Goal: Transaction & Acquisition: Purchase product/service

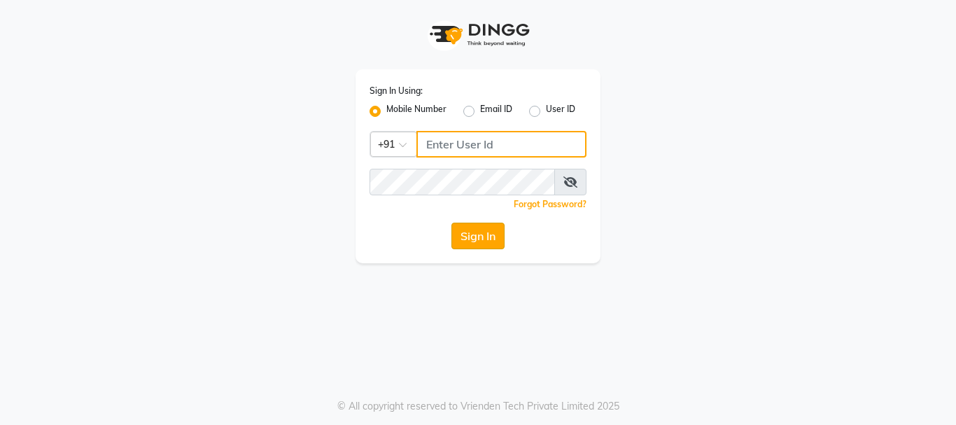
type input "9028660660"
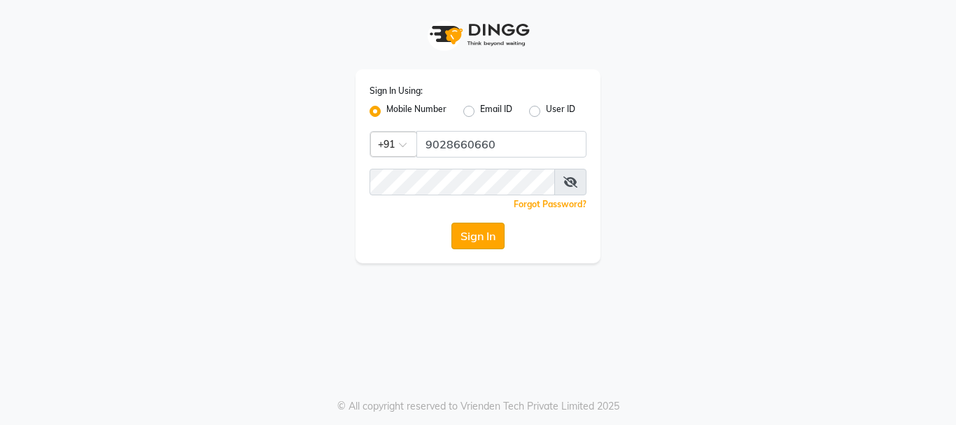
click at [494, 237] on button "Sign In" at bounding box center [477, 236] width 53 height 27
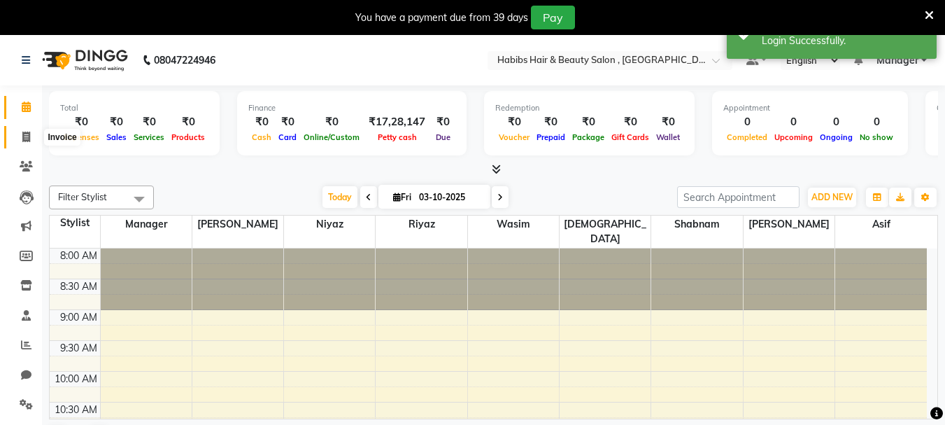
click at [24, 137] on icon at bounding box center [26, 137] width 8 height 10
select select "4842"
select select "service"
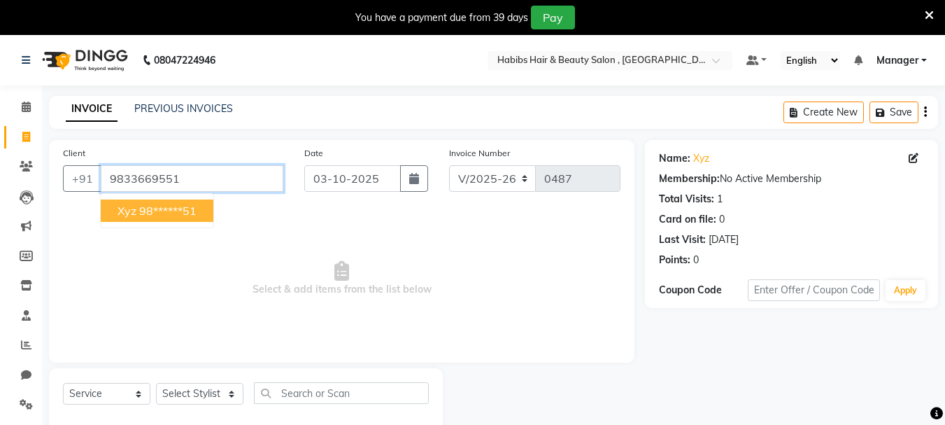
click at [169, 191] on input "9833669551" at bounding box center [192, 178] width 183 height 27
click at [176, 218] on button "xyz 98******51" at bounding box center [157, 210] width 113 height 22
type input "98******51"
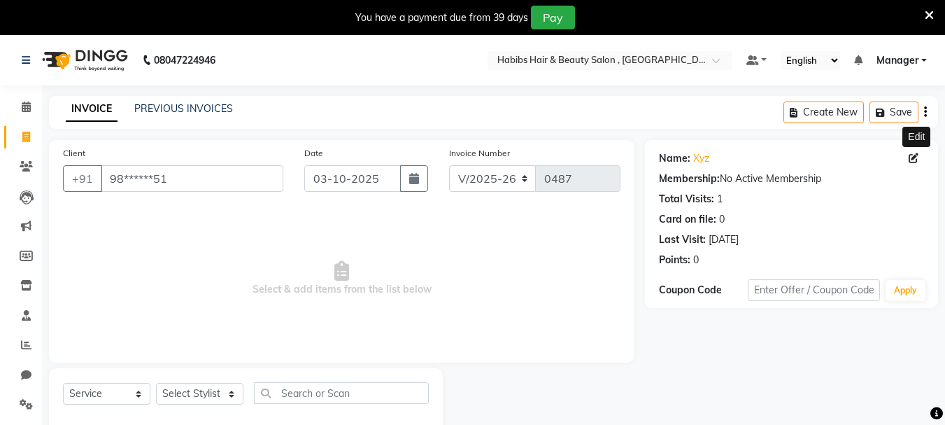
click at [915, 156] on icon at bounding box center [914, 158] width 10 height 10
select select "22"
select select "[DEMOGRAPHIC_DATA]"
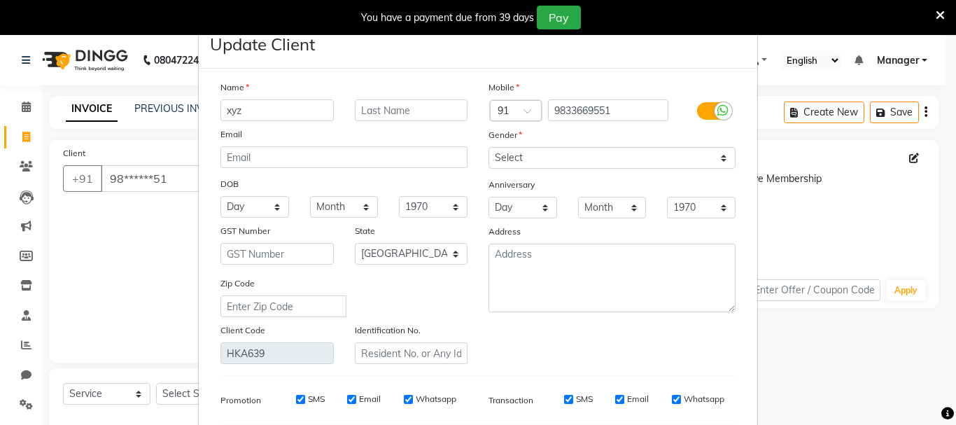
click at [277, 111] on input "xyz" at bounding box center [276, 110] width 113 height 22
type input "x"
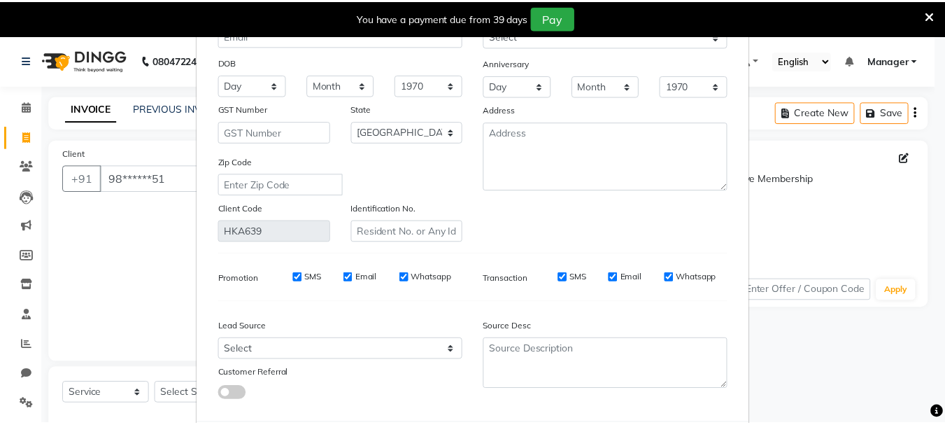
scroll to position [196, 0]
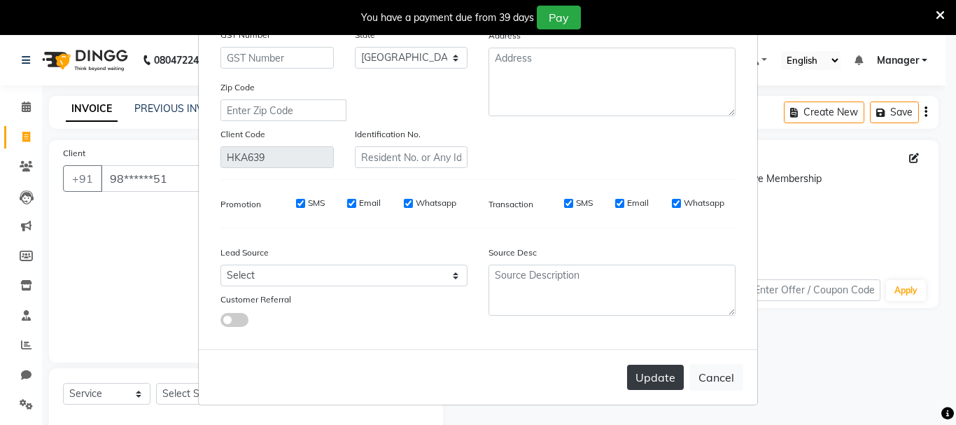
type input "shekhar"
click at [671, 373] on button "Update" at bounding box center [655, 377] width 57 height 25
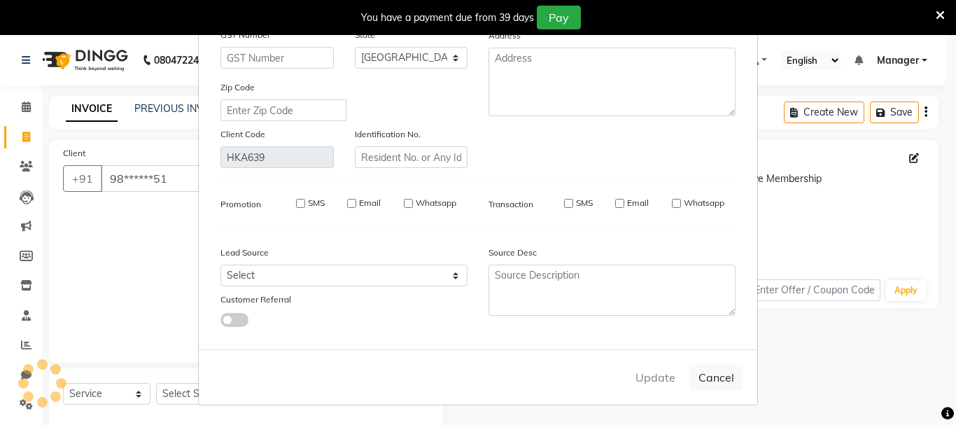
select select
select select "null"
select select
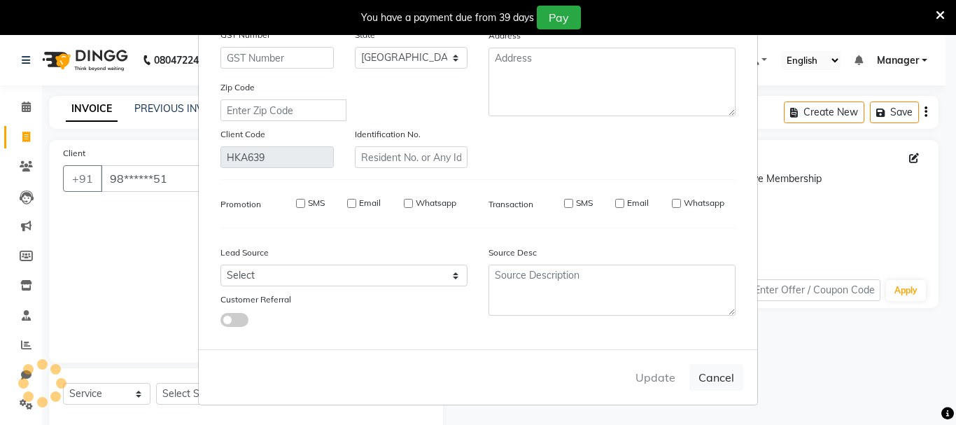
select select
checkbox input "false"
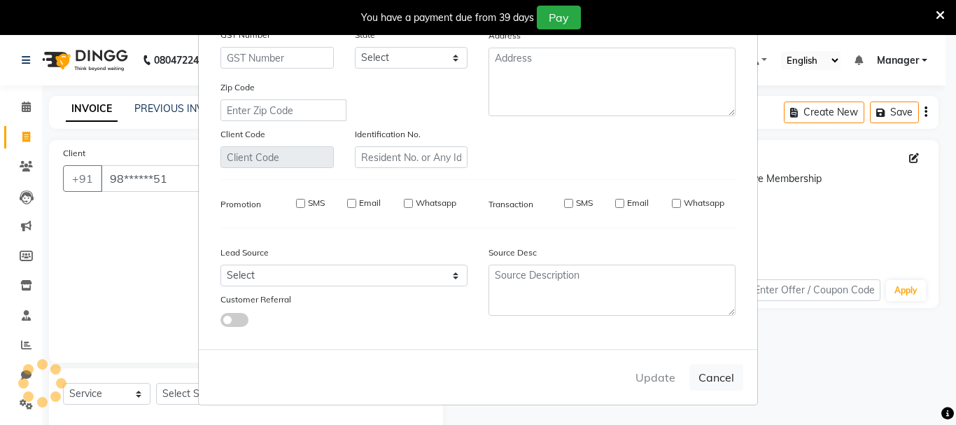
checkbox input "false"
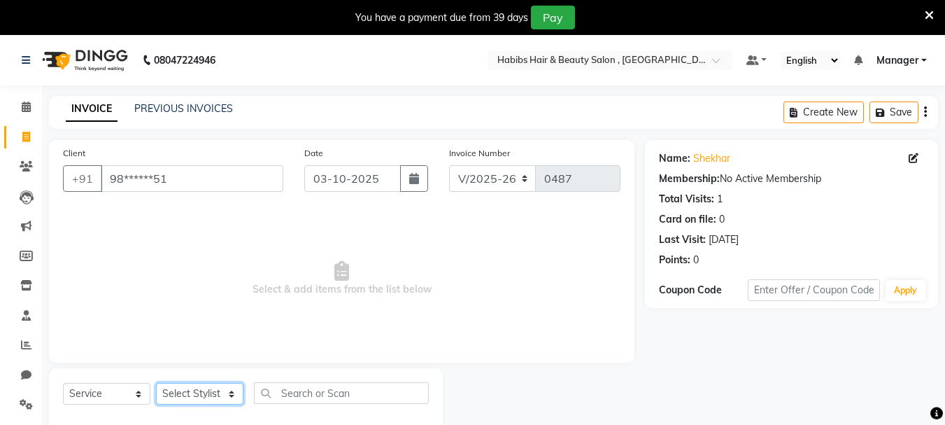
click at [199, 394] on select "Select Stylist asif Manager [PERSON_NAME] [PERSON_NAME] sajuddin [PERSON_NAME] …" at bounding box center [199, 394] width 87 height 22
select select "30001"
click at [156, 383] on select "Select Stylist asif Manager [PERSON_NAME] [PERSON_NAME] sajuddin [PERSON_NAME] …" at bounding box center [199, 394] width 87 height 22
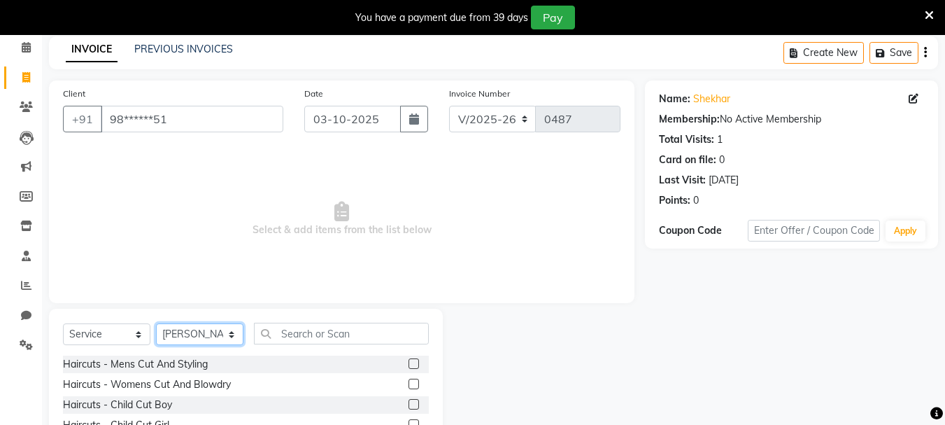
scroll to position [171, 0]
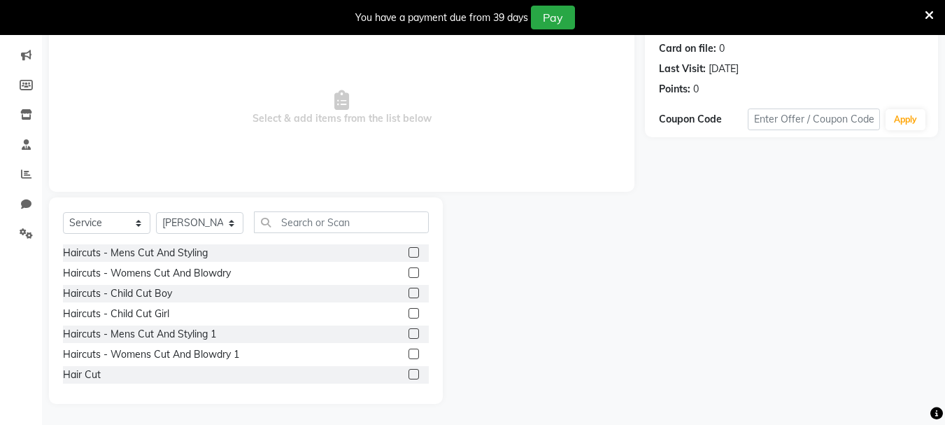
click at [409, 253] on label at bounding box center [414, 252] width 10 height 10
click at [409, 253] on input "checkbox" at bounding box center [413, 252] width 9 height 9
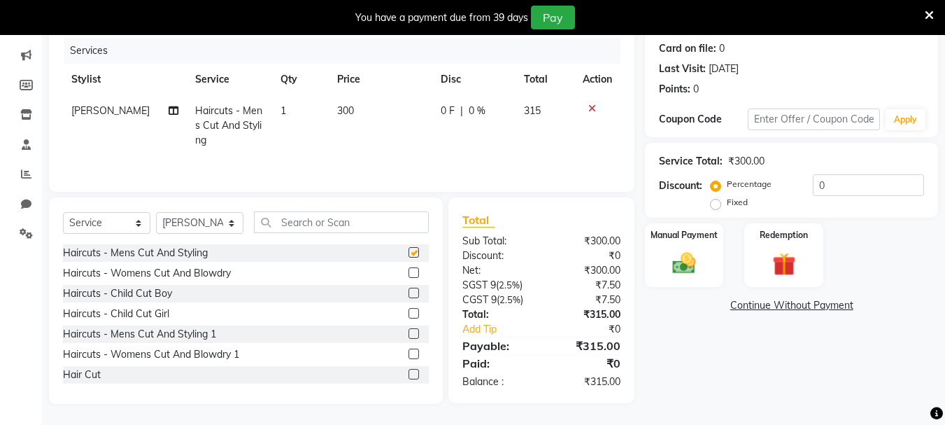
checkbox input "false"
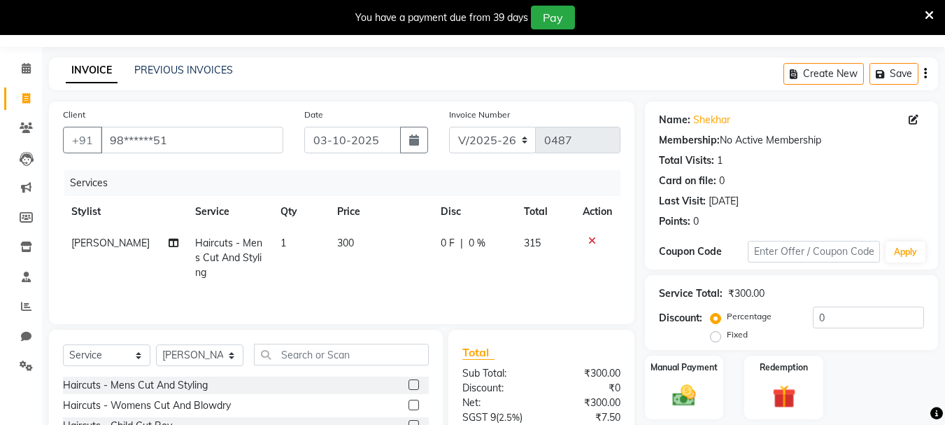
scroll to position [0, 0]
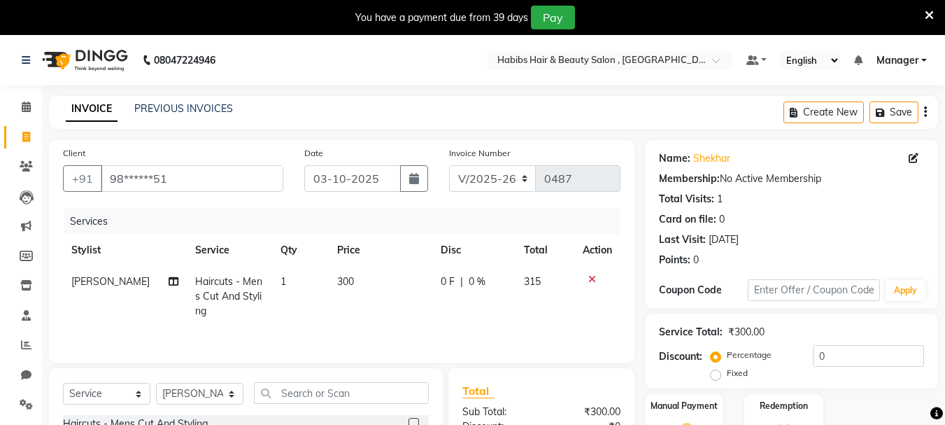
click at [924, 112] on icon "button" at bounding box center [925, 112] width 3 height 1
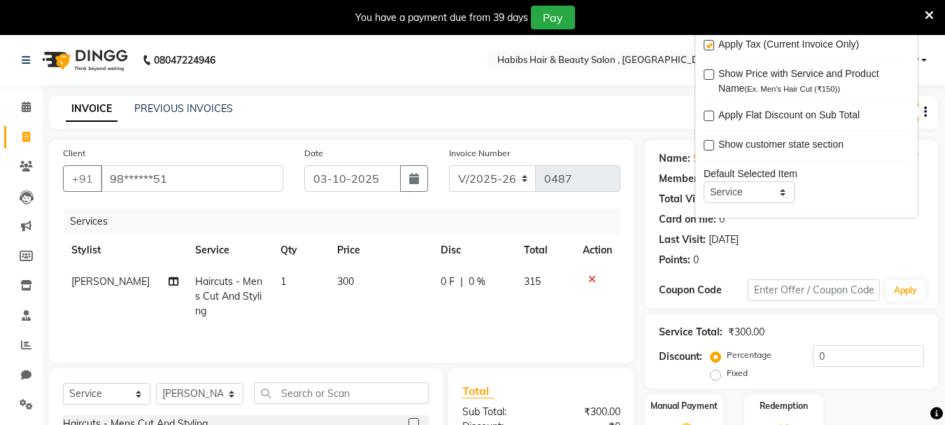
click at [708, 47] on label at bounding box center [709, 45] width 10 height 10
click at [708, 47] on input "checkbox" at bounding box center [708, 45] width 9 height 9
checkbox input "false"
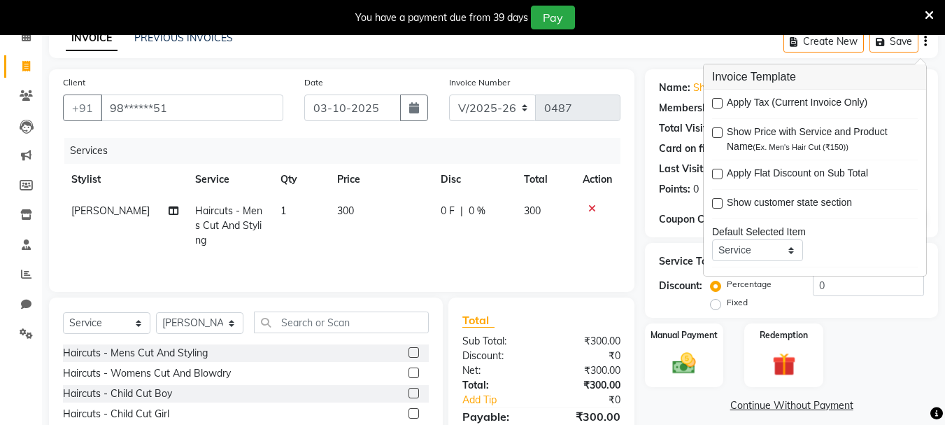
scroll to position [171, 0]
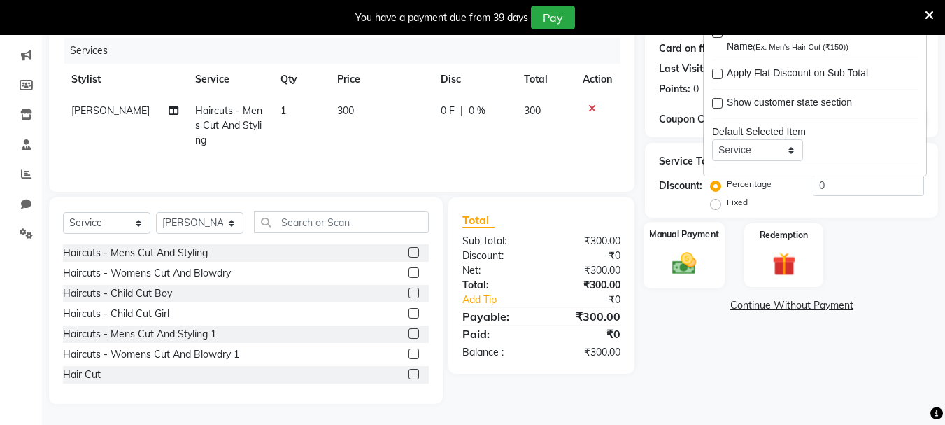
click at [670, 265] on img at bounding box center [684, 263] width 39 height 28
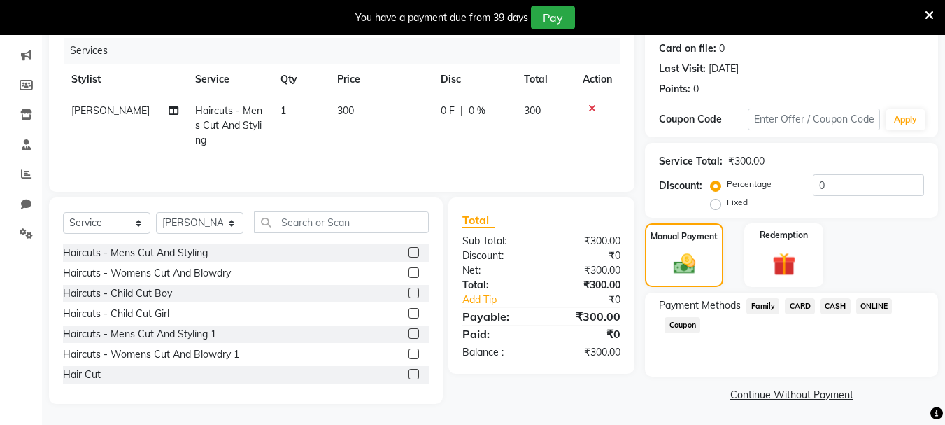
click at [872, 304] on span "ONLINE" at bounding box center [874, 306] width 36 height 16
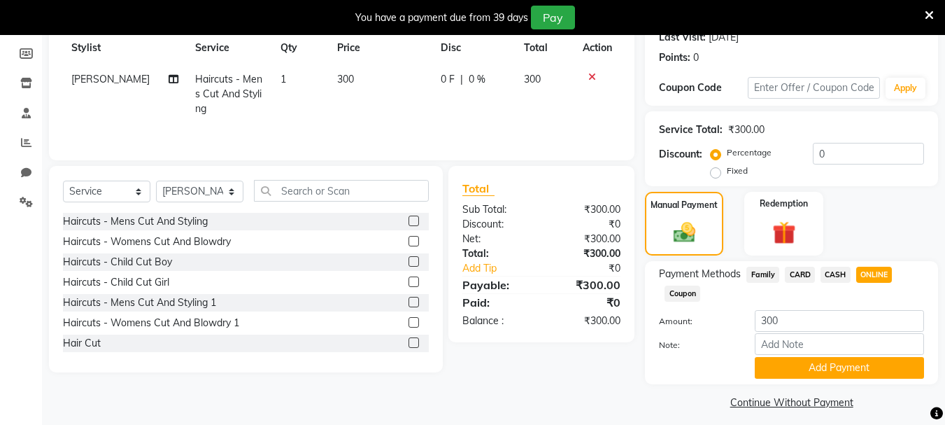
scroll to position [211, 0]
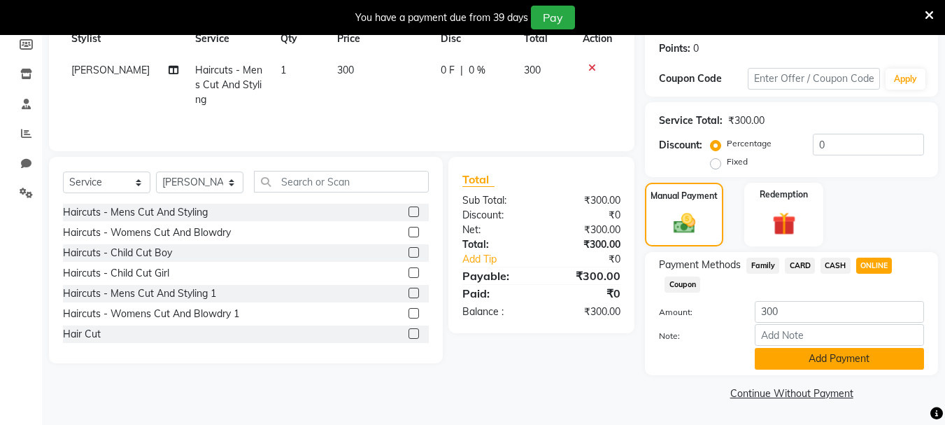
click at [850, 352] on button "Add Payment" at bounding box center [839, 359] width 169 height 22
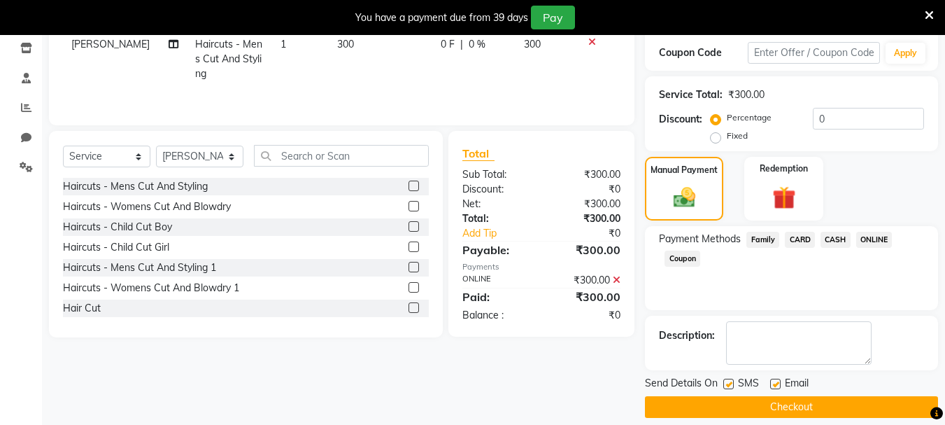
scroll to position [251, 0]
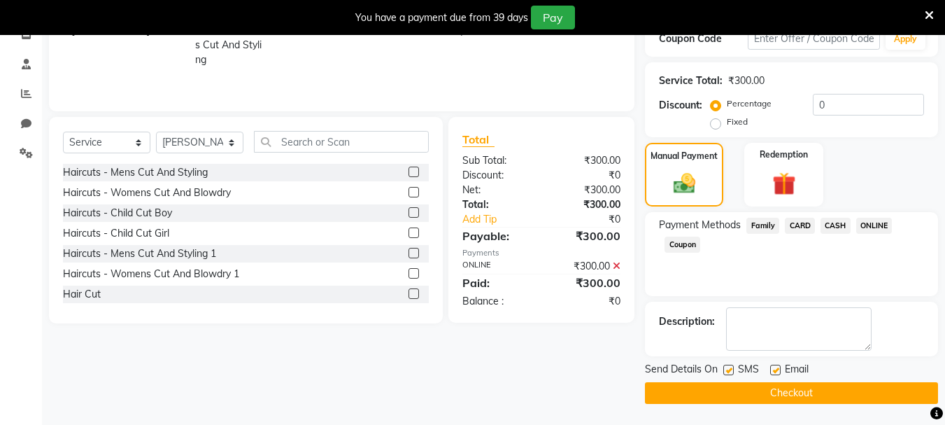
click at [798, 398] on button "Checkout" at bounding box center [791, 393] width 293 height 22
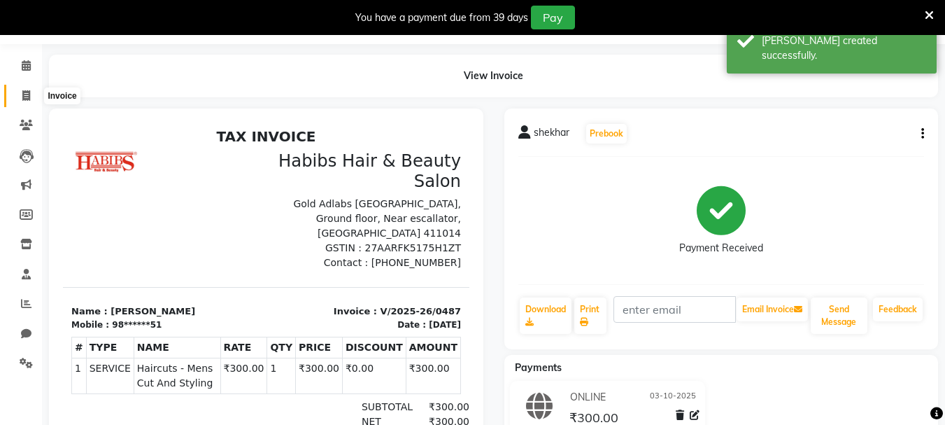
click at [24, 101] on span at bounding box center [26, 96] width 24 height 16
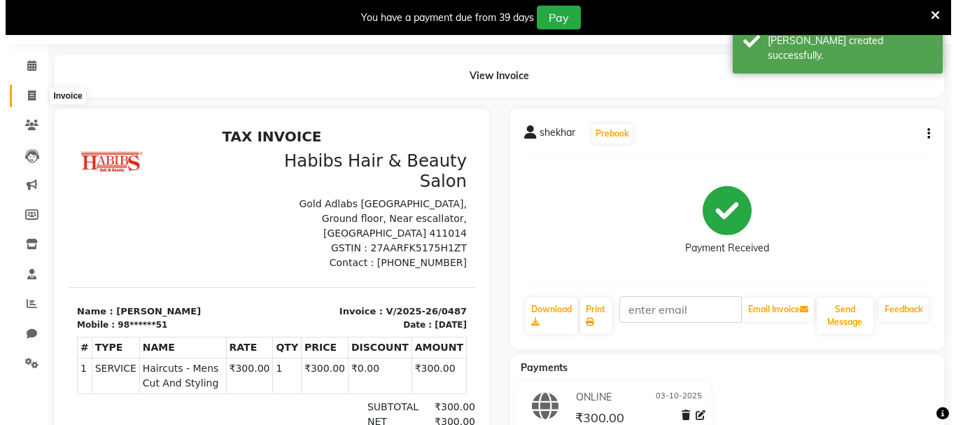
scroll to position [35, 0]
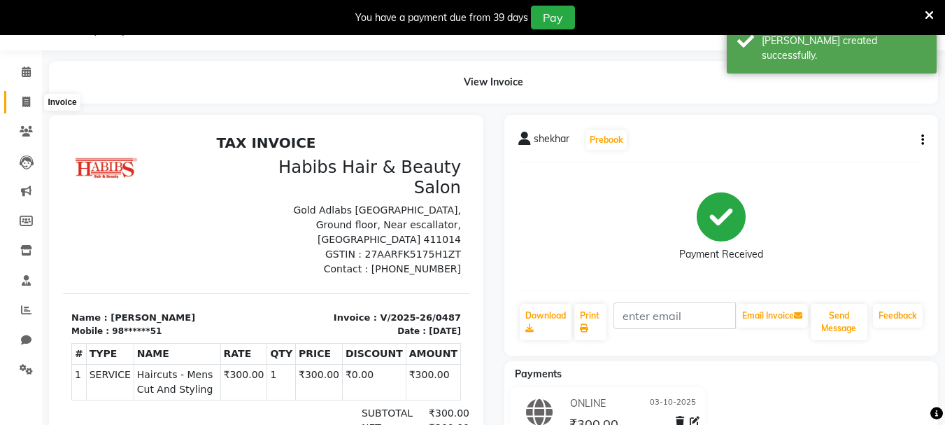
select select "4842"
select select "service"
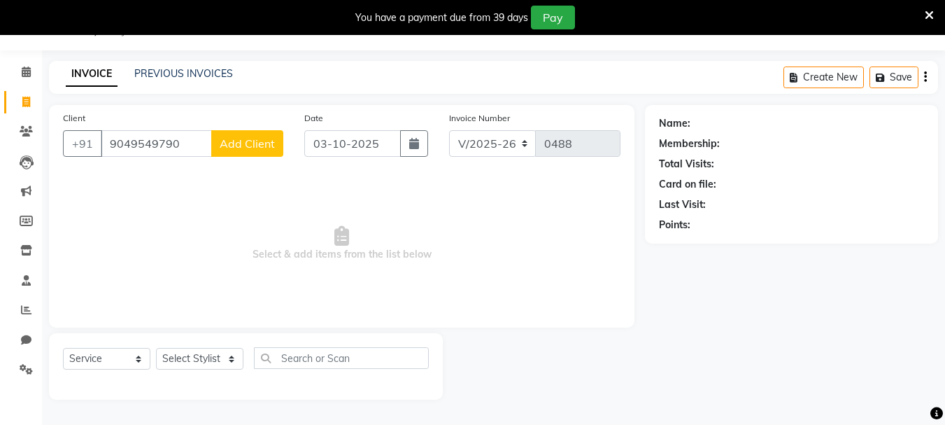
type input "9049549790"
click at [256, 147] on span "Add Client" at bounding box center [247, 143] width 55 height 14
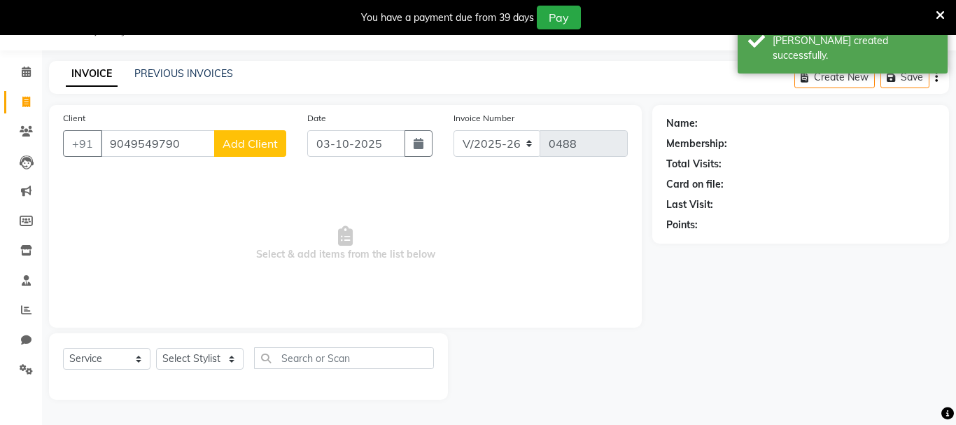
select select "22"
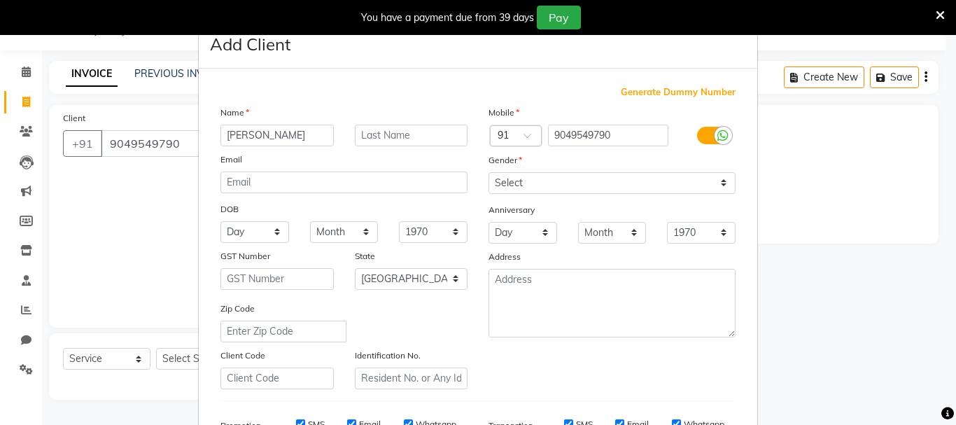
type input "[PERSON_NAME]"
click at [614, 190] on select "Select [DEMOGRAPHIC_DATA] [DEMOGRAPHIC_DATA] Other Prefer Not To Say" at bounding box center [611, 183] width 247 height 22
select select "[DEMOGRAPHIC_DATA]"
click at [488, 172] on select "Select [DEMOGRAPHIC_DATA] [DEMOGRAPHIC_DATA] Other Prefer Not To Say" at bounding box center [611, 183] width 247 height 22
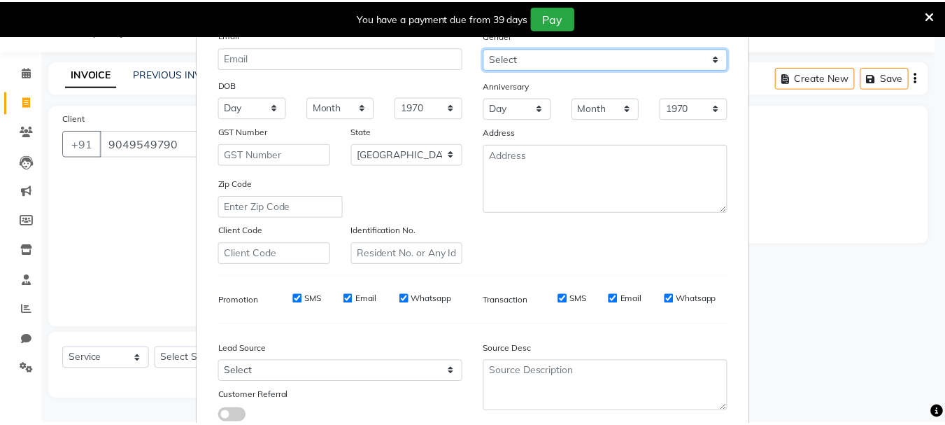
scroll to position [221, 0]
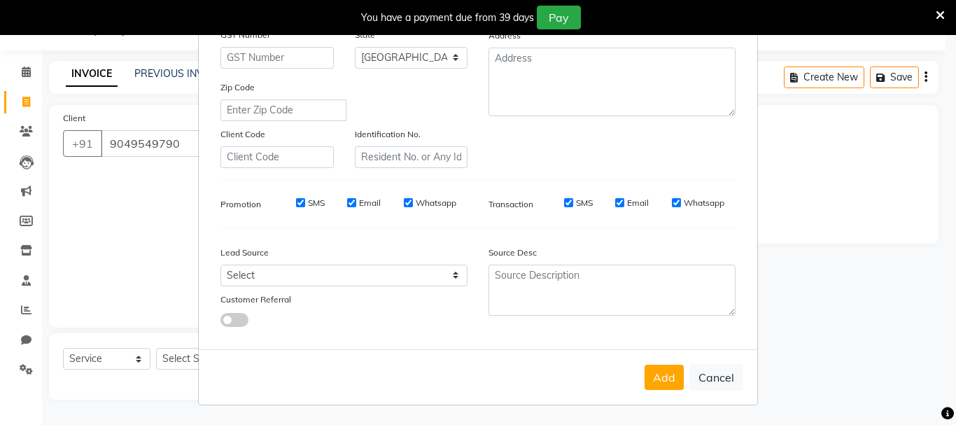
click at [647, 358] on div "Add Cancel" at bounding box center [478, 376] width 558 height 55
click at [651, 372] on button "Add" at bounding box center [663, 377] width 39 height 25
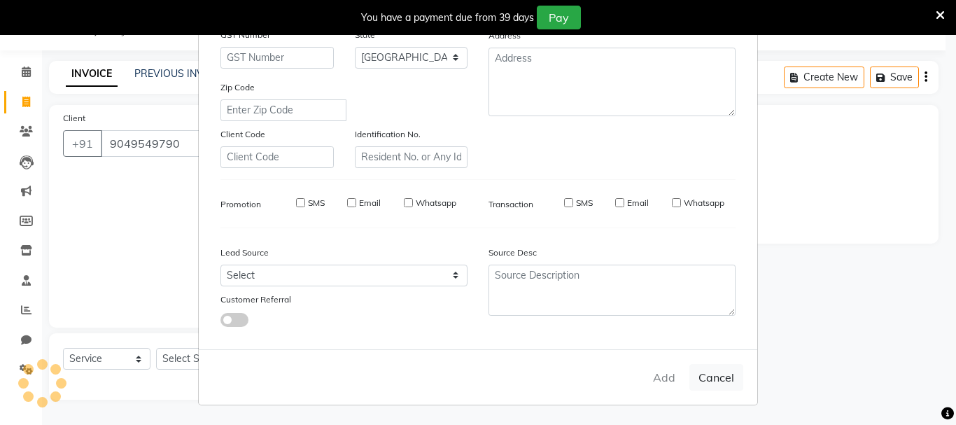
type input "90******90"
select select
select select "null"
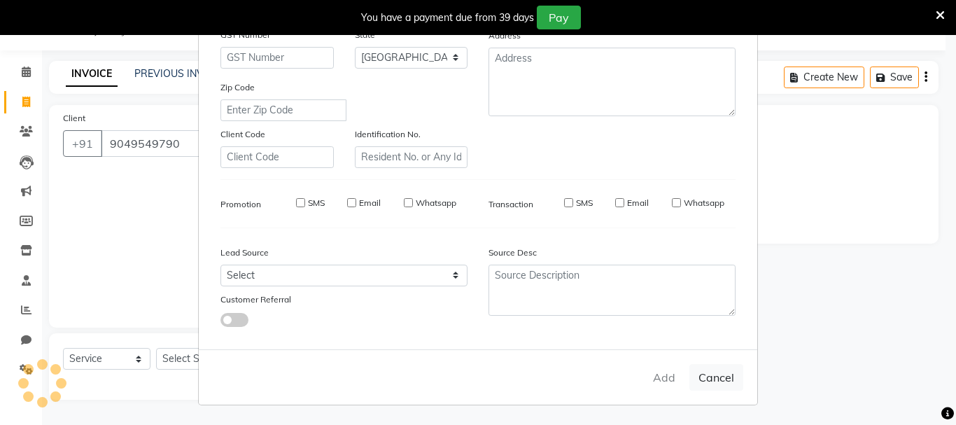
select select
checkbox input "false"
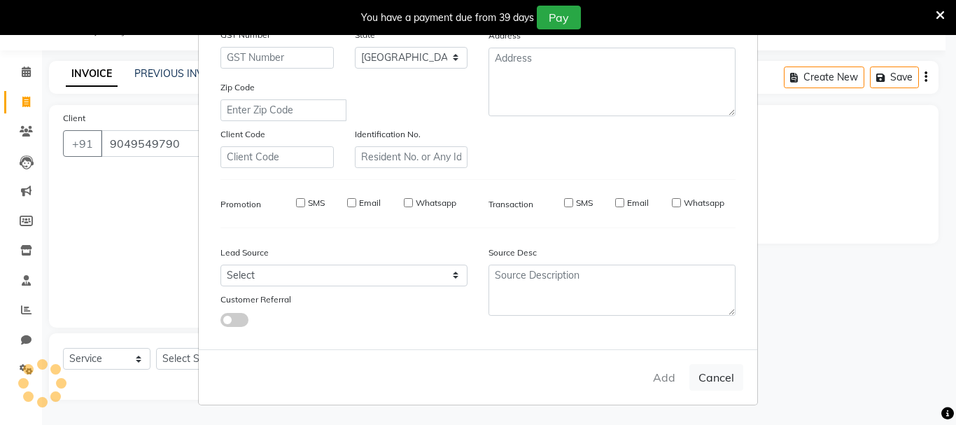
checkbox input "false"
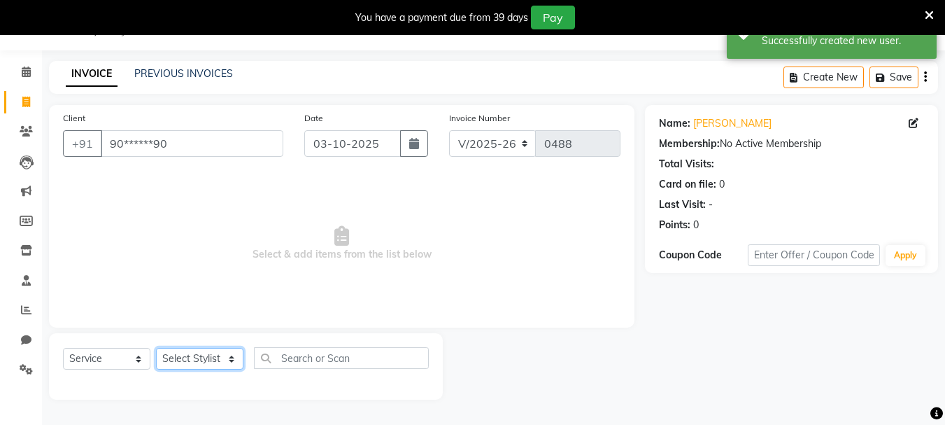
click at [231, 360] on select "Select Stylist asif Manager [PERSON_NAME] [PERSON_NAME] sajuddin [PERSON_NAME] …" at bounding box center [199, 359] width 87 height 22
select select "30001"
click at [156, 348] on select "Select Stylist asif Manager [PERSON_NAME] [PERSON_NAME] sajuddin [PERSON_NAME] …" at bounding box center [199, 359] width 87 height 22
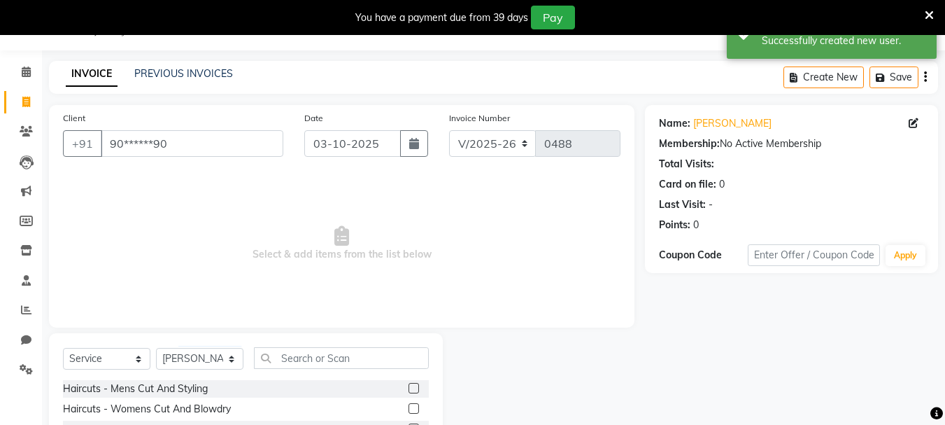
click at [409, 387] on label at bounding box center [414, 388] width 10 height 10
click at [409, 387] on input "checkbox" at bounding box center [413, 388] width 9 height 9
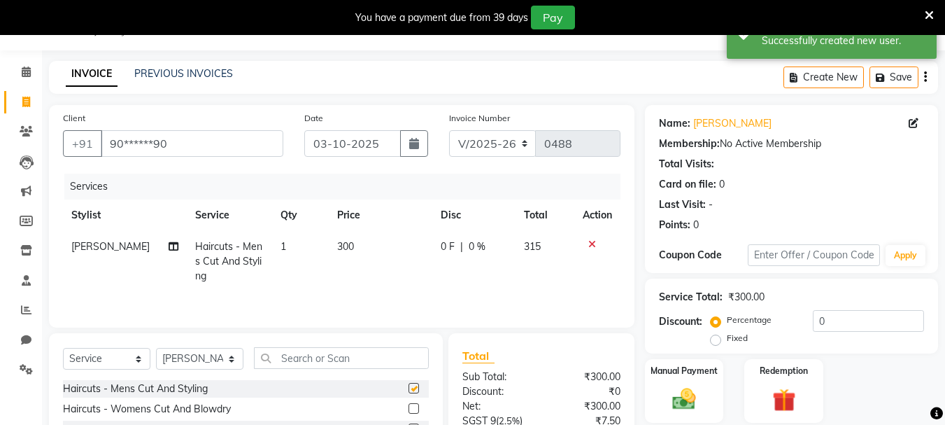
checkbox input "false"
click at [343, 249] on span "300" at bounding box center [345, 246] width 17 height 13
select select "30001"
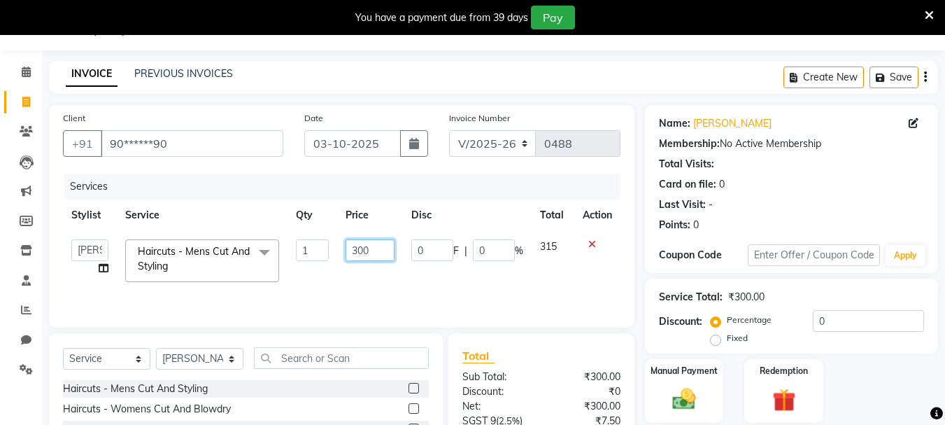
drag, startPoint x: 390, startPoint y: 253, endPoint x: 339, endPoint y: 248, distance: 52.1
click at [339, 248] on td "300" at bounding box center [369, 260] width 65 height 59
type input "350"
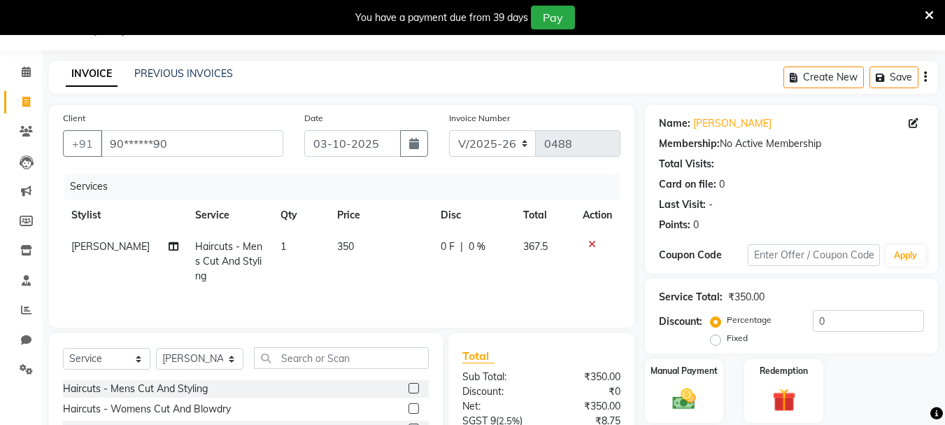
click at [346, 275] on td "350" at bounding box center [381, 261] width 104 height 61
select select "30001"
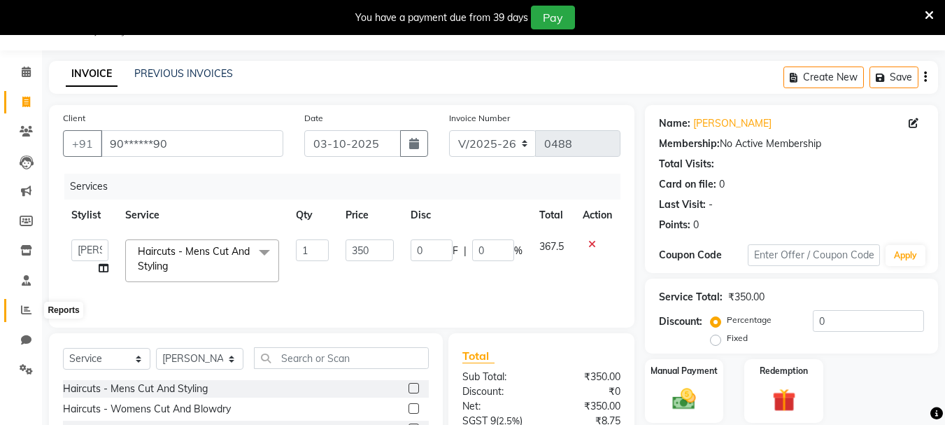
click at [21, 309] on icon at bounding box center [26, 309] width 10 height 10
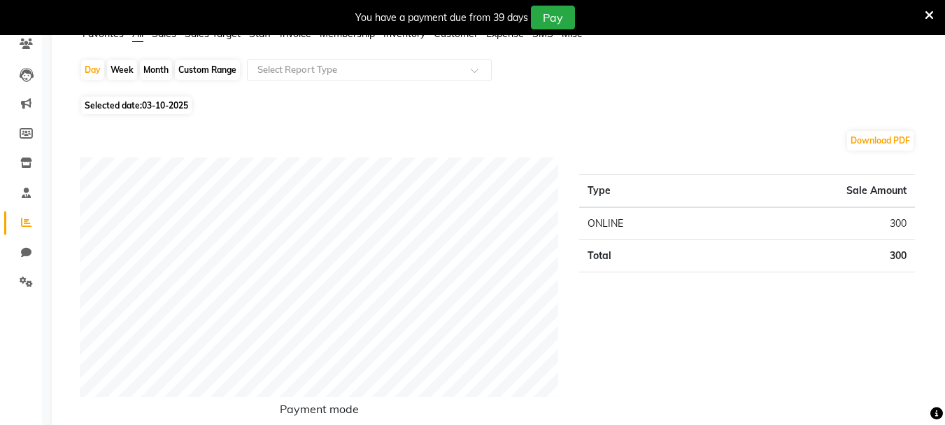
scroll to position [105, 0]
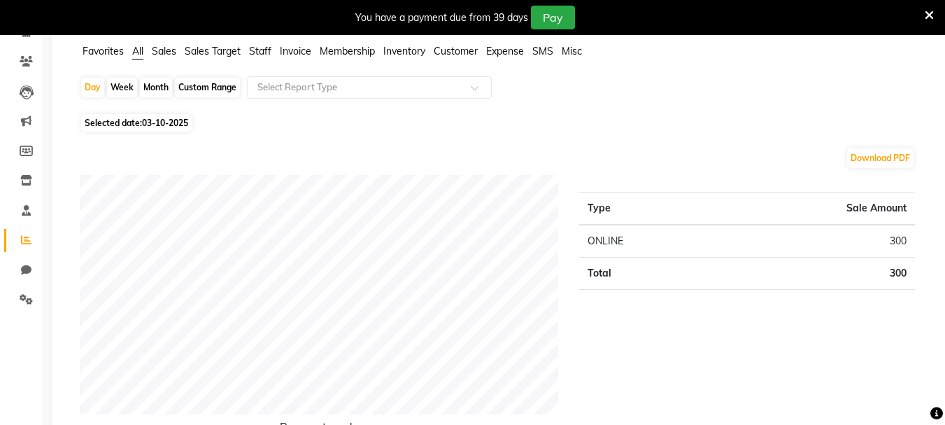
click at [849, 266] on td "300" at bounding box center [815, 274] width 199 height 32
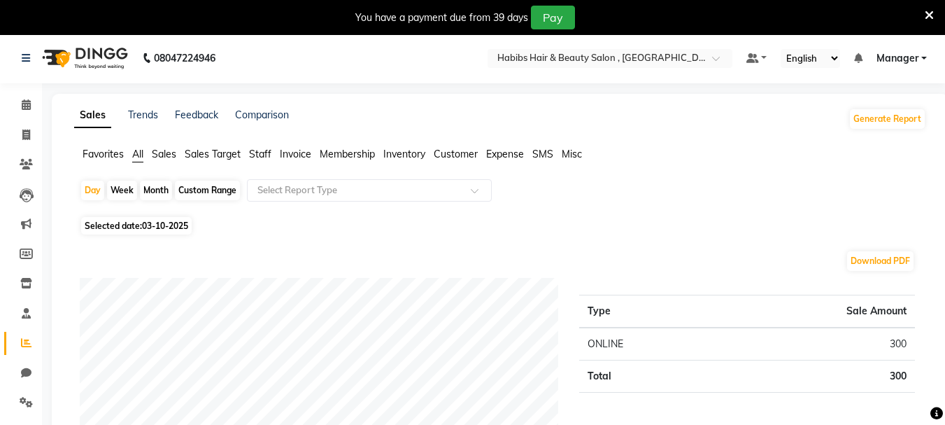
scroll to position [0, 0]
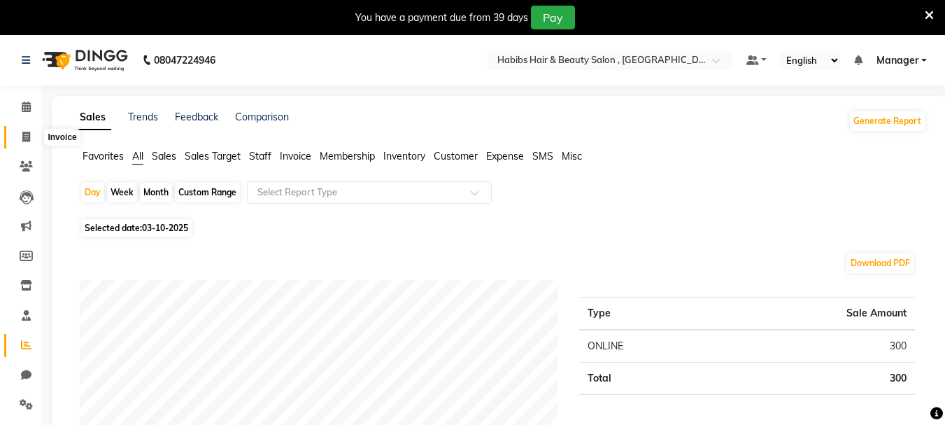
click at [26, 138] on icon at bounding box center [26, 137] width 8 height 10
select select "service"
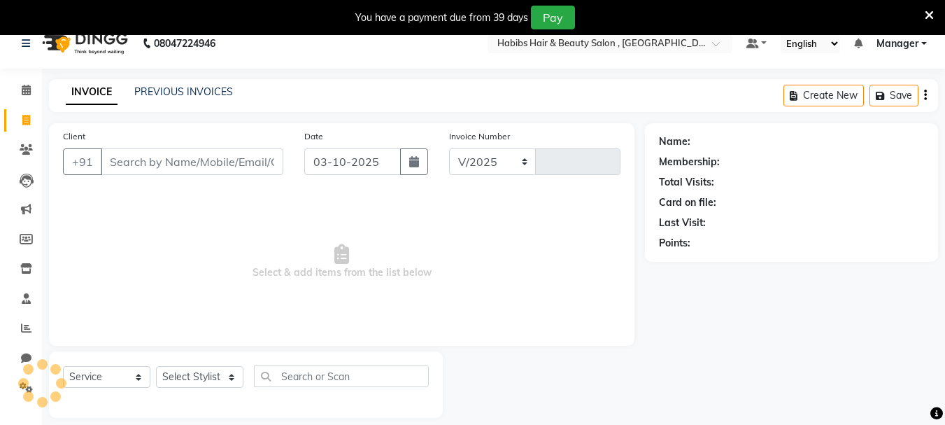
select select "4842"
type input "0488"
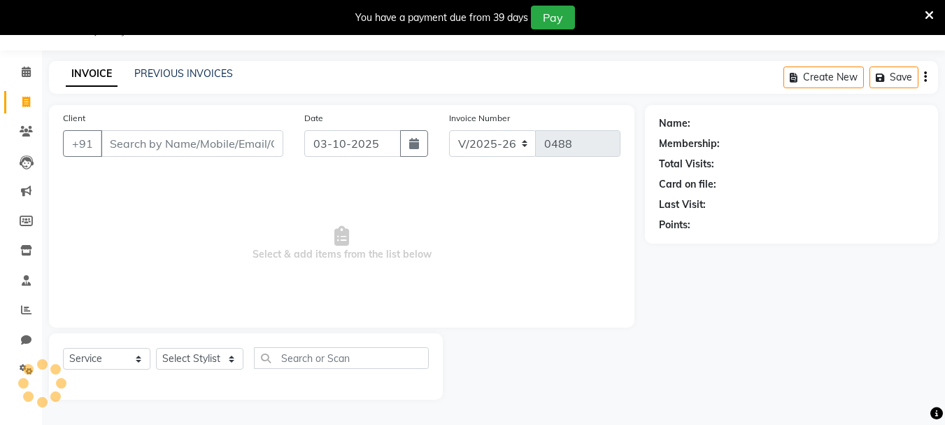
click at [274, 135] on input "Client" at bounding box center [192, 143] width 183 height 27
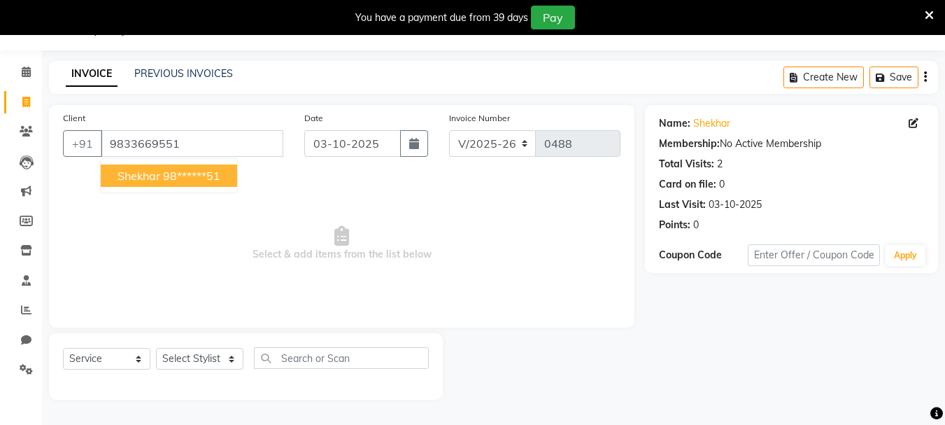
click at [141, 175] on span "shekhar" at bounding box center [139, 176] width 43 height 14
type input "98******51"
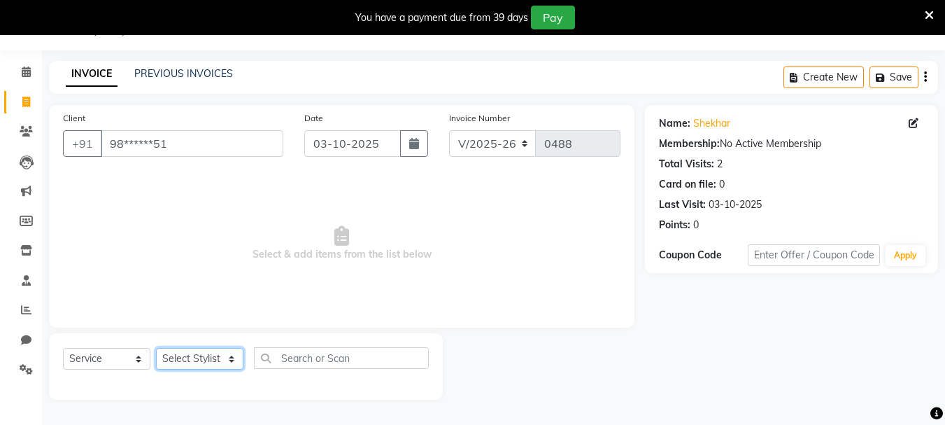
click at [188, 353] on select "Select Stylist asif Manager [PERSON_NAME] [PERSON_NAME] sajuddin [PERSON_NAME] …" at bounding box center [199, 359] width 87 height 22
select select "30001"
click at [156, 348] on select "Select Stylist asif Manager [PERSON_NAME] [PERSON_NAME] sajuddin [PERSON_NAME] …" at bounding box center [199, 359] width 87 height 22
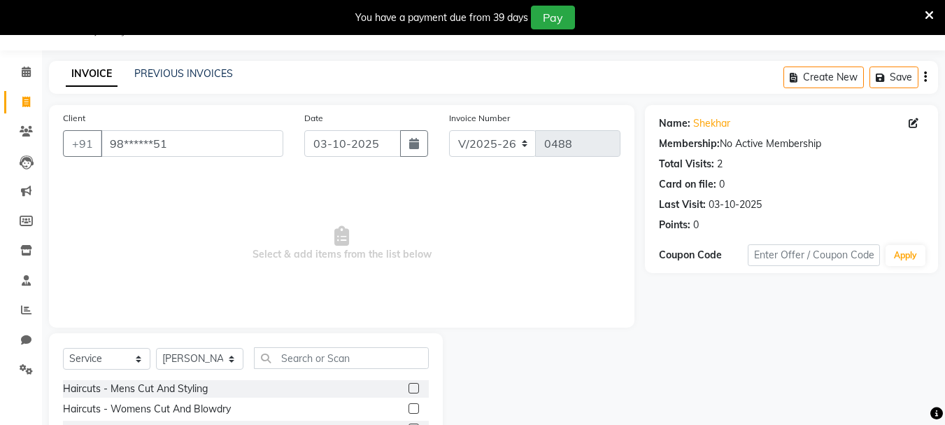
click at [409, 393] on label at bounding box center [414, 388] width 10 height 10
click at [409, 393] on input "checkbox" at bounding box center [413, 388] width 9 height 9
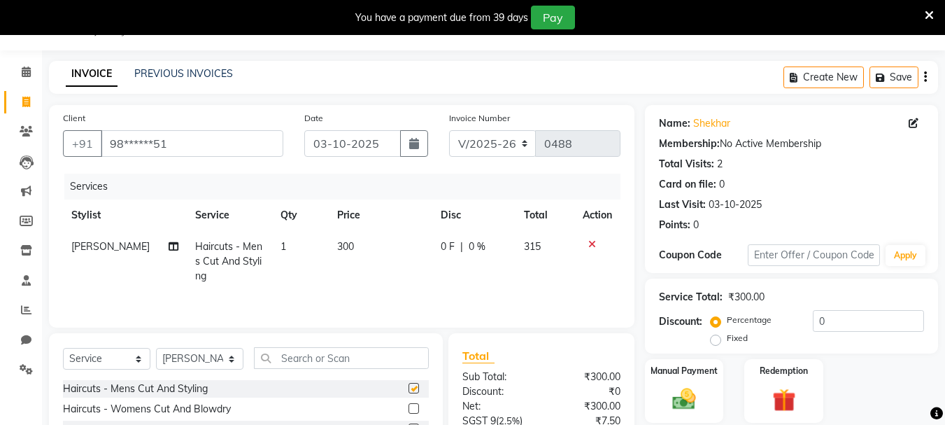
checkbox input "false"
drag, startPoint x: 362, startPoint y: 226, endPoint x: 356, endPoint y: 241, distance: 15.7
click at [360, 230] on th "Price" at bounding box center [381, 214] width 104 height 31
click at [356, 246] on td "300" at bounding box center [381, 261] width 104 height 61
select select "30001"
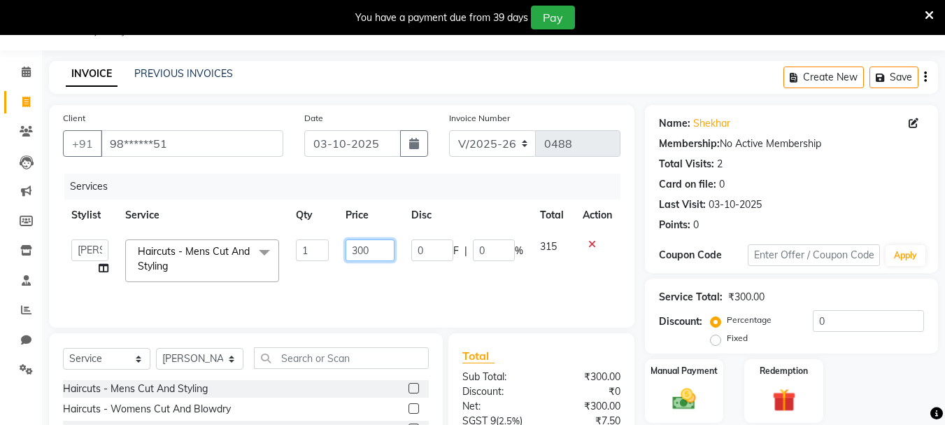
drag, startPoint x: 385, startPoint y: 248, endPoint x: 248, endPoint y: 248, distance: 136.5
click at [248, 248] on tr "asif Manager [PERSON_NAME] [PERSON_NAME] [PERSON_NAME] [PERSON_NAME] Haircuts -…" at bounding box center [342, 260] width 558 height 59
type input "350"
click at [457, 299] on div "Services Stylist Service Qty Price Disc Total Action asif Manager [PERSON_NAME]…" at bounding box center [342, 244] width 558 height 140
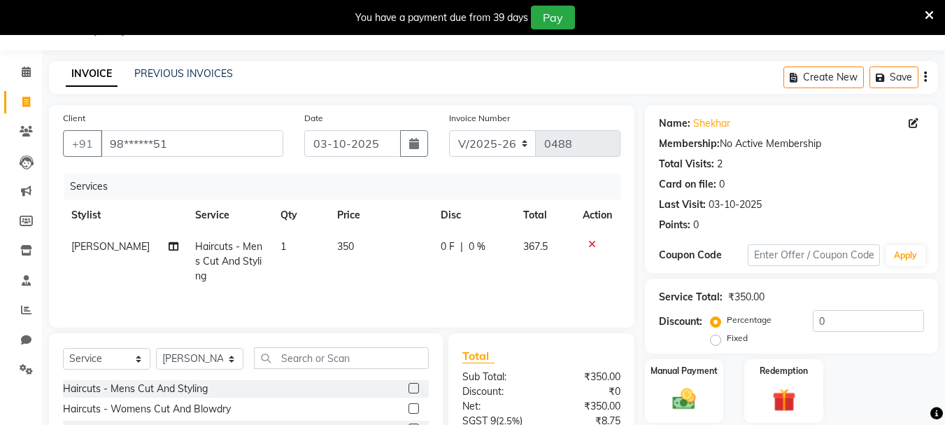
click at [924, 77] on icon "button" at bounding box center [925, 77] width 3 height 1
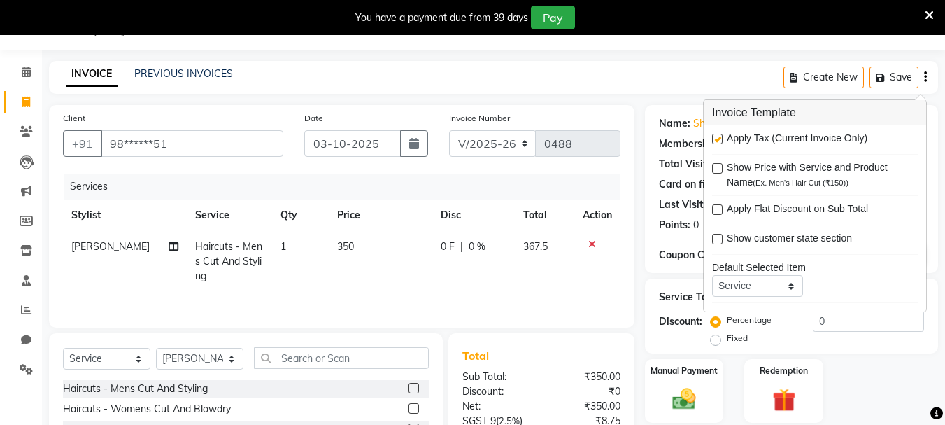
click at [716, 136] on label at bounding box center [717, 139] width 10 height 10
click at [716, 136] on input "checkbox" at bounding box center [716, 139] width 9 height 9
checkbox input "false"
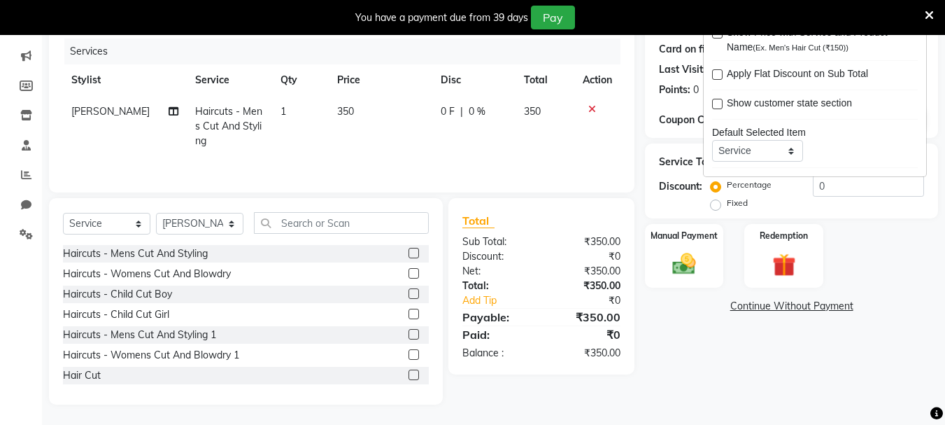
scroll to position [171, 0]
click at [702, 260] on img at bounding box center [684, 263] width 39 height 28
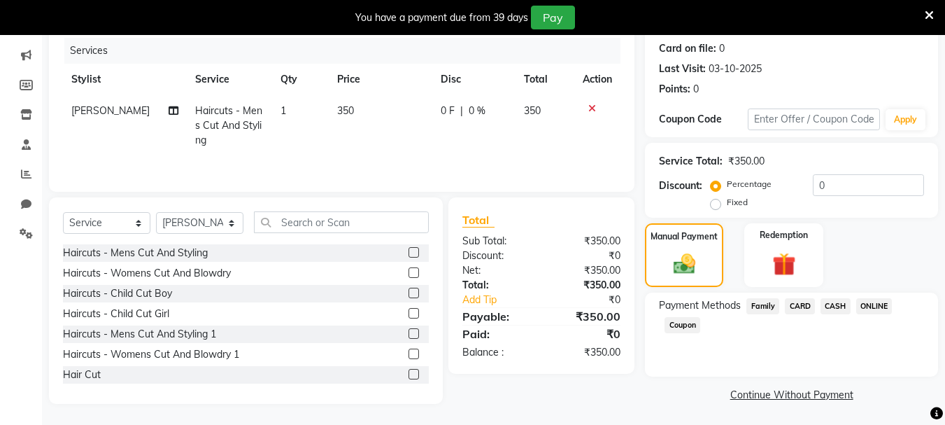
click at [870, 307] on span "ONLINE" at bounding box center [874, 306] width 36 height 16
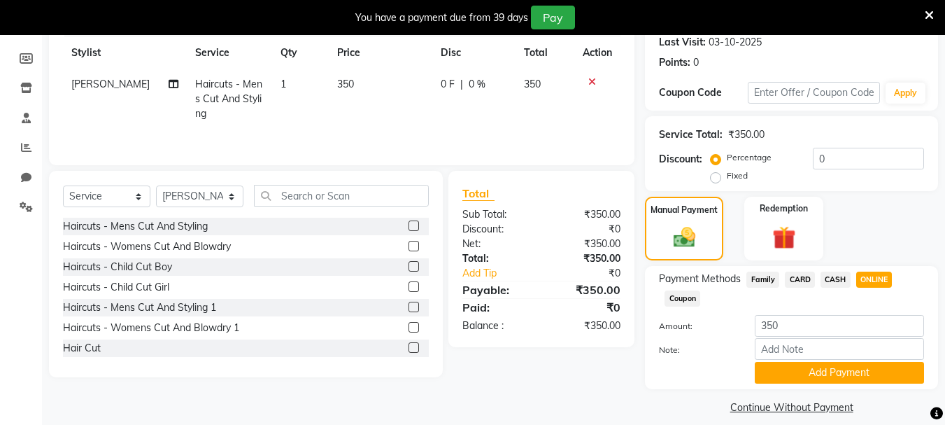
scroll to position [211, 0]
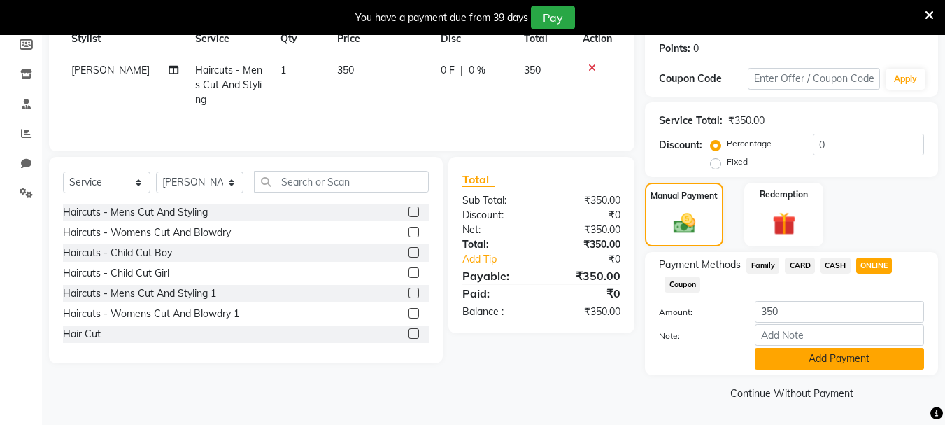
click at [861, 354] on button "Add Payment" at bounding box center [839, 359] width 169 height 22
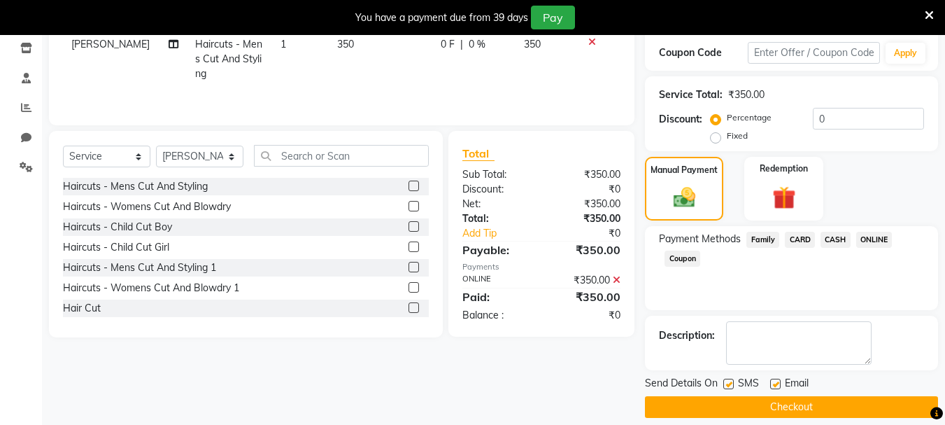
scroll to position [251, 0]
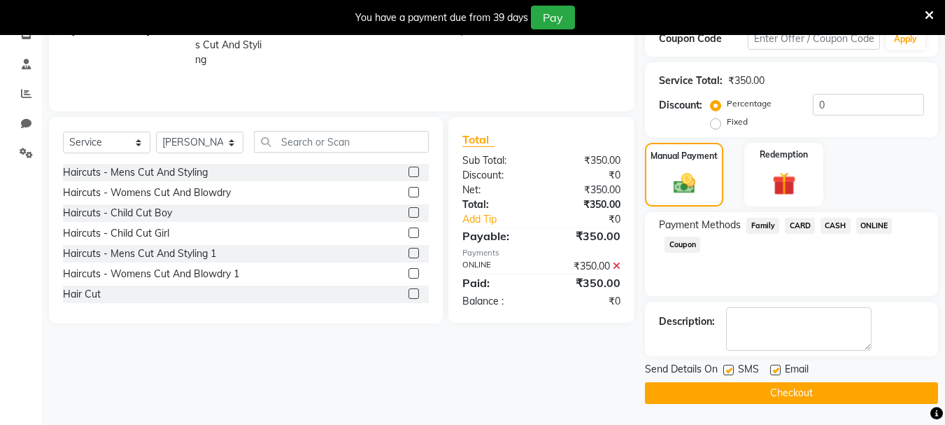
click at [858, 385] on button "Checkout" at bounding box center [791, 393] width 293 height 22
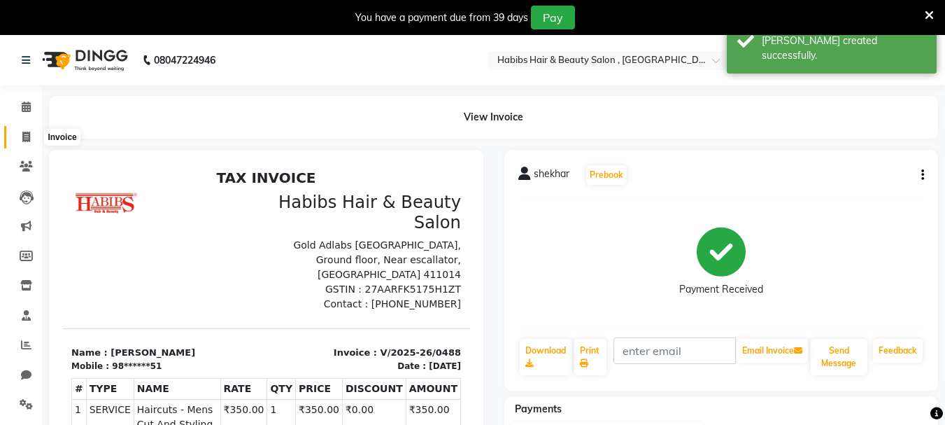
click at [24, 141] on icon at bounding box center [26, 137] width 8 height 10
select select "service"
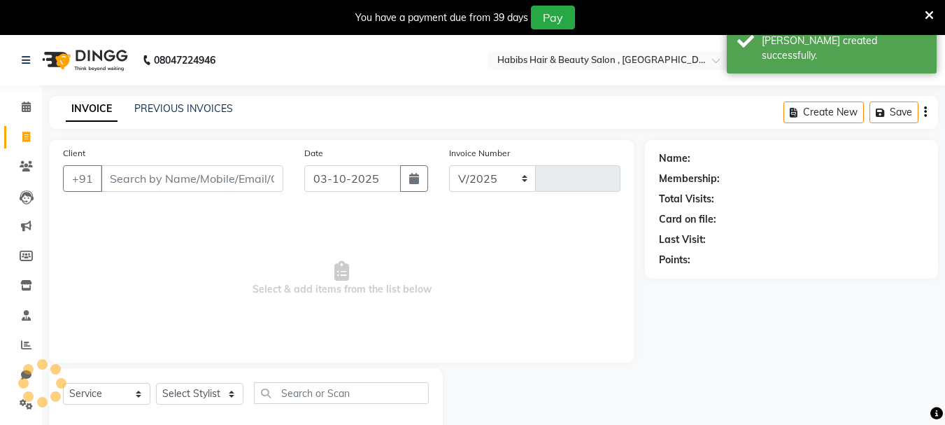
select select "4842"
type input "0489"
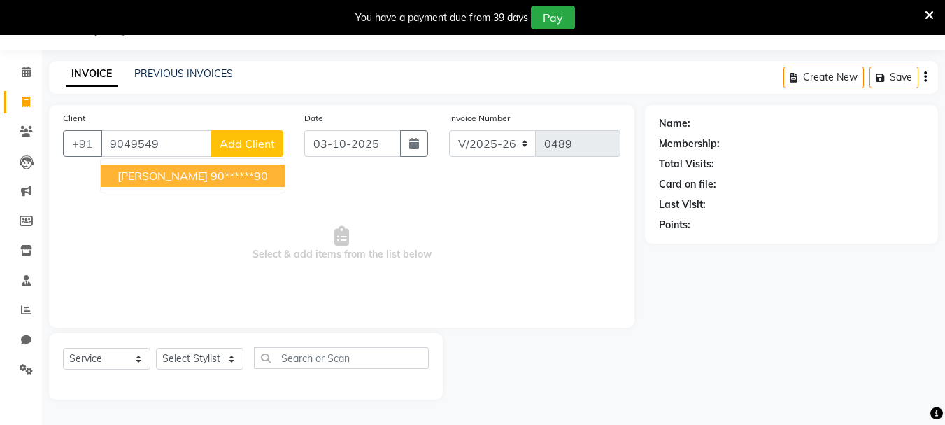
click at [211, 181] on ngb-highlight "90******90" at bounding box center [239, 176] width 57 height 14
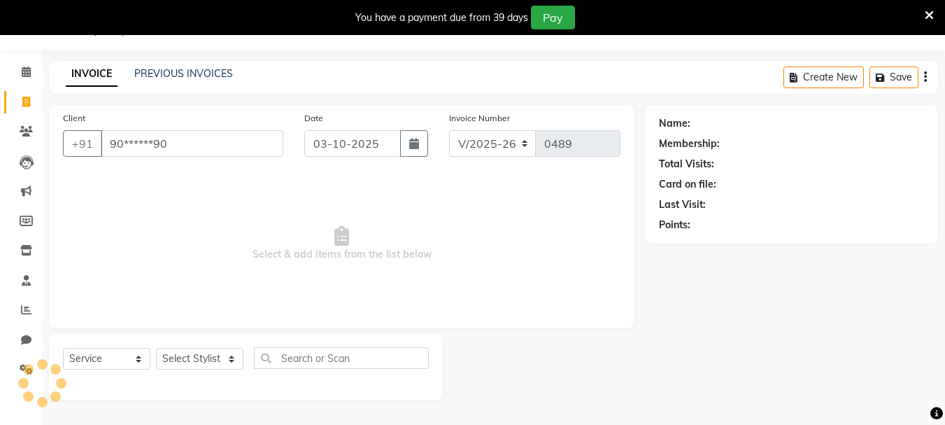
type input "90******90"
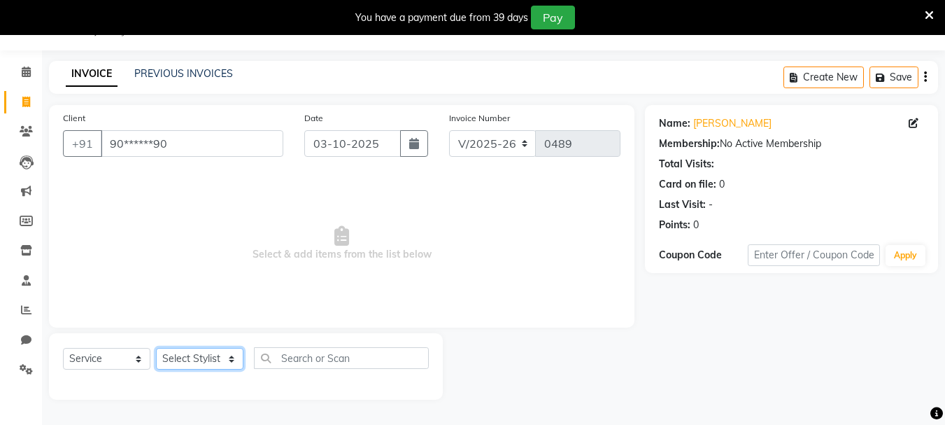
click at [174, 360] on select "Select Stylist asif Manager [PERSON_NAME] [PERSON_NAME] sajuddin [PERSON_NAME] …" at bounding box center [199, 359] width 87 height 22
select select "30001"
click at [156, 348] on select "Select Stylist asif Manager [PERSON_NAME] [PERSON_NAME] sajuddin [PERSON_NAME] …" at bounding box center [199, 359] width 87 height 22
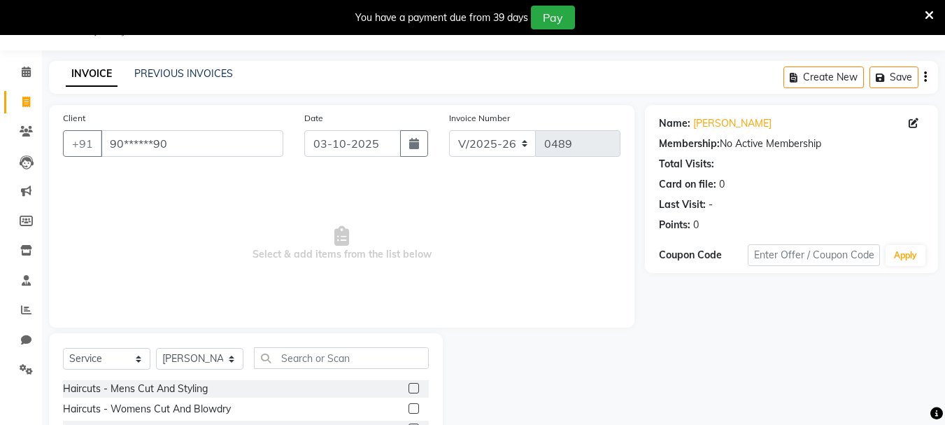
click at [409, 408] on label at bounding box center [414, 408] width 10 height 10
click at [409, 408] on input "checkbox" at bounding box center [413, 408] width 9 height 9
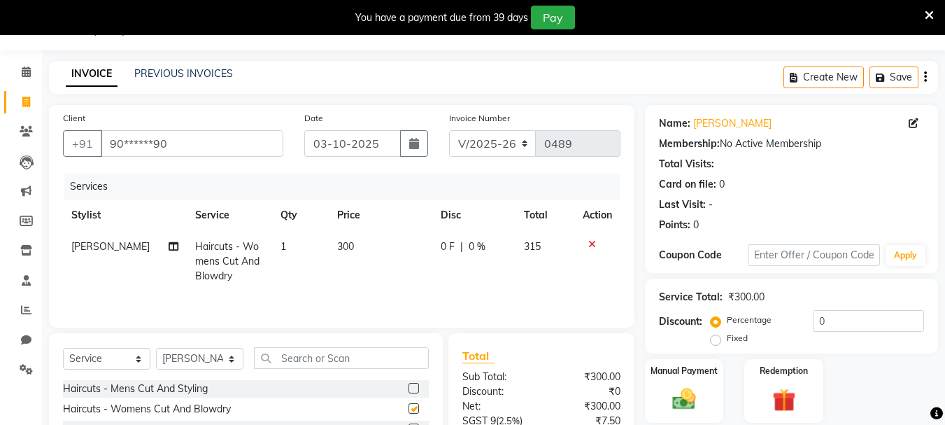
checkbox input "false"
click at [337, 240] on span "300" at bounding box center [345, 246] width 17 height 13
select select "30001"
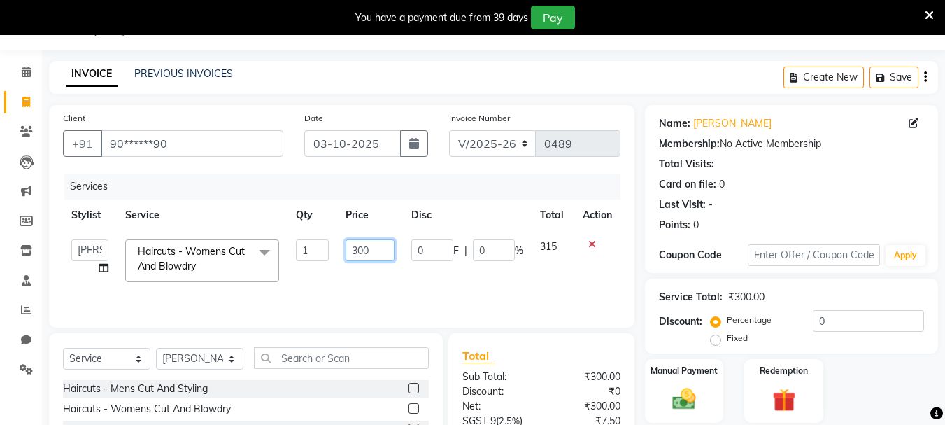
drag, startPoint x: 388, startPoint y: 248, endPoint x: 303, endPoint y: 242, distance: 85.6
click at [303, 242] on tr "asif Manager [PERSON_NAME] [PERSON_NAME] [PERSON_NAME] [PERSON_NAME] Haircuts -…" at bounding box center [342, 260] width 558 height 59
type input "350"
click at [395, 289] on td "350" at bounding box center [369, 260] width 65 height 59
select select "30001"
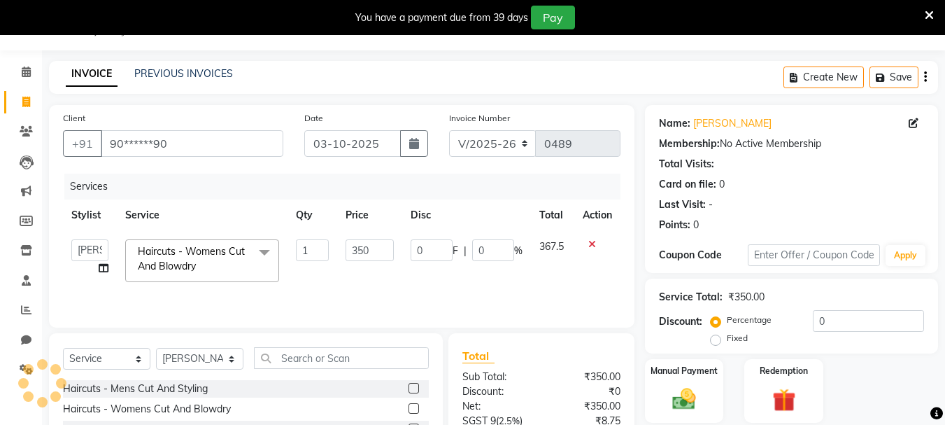
click at [924, 77] on icon "button" at bounding box center [925, 77] width 3 height 1
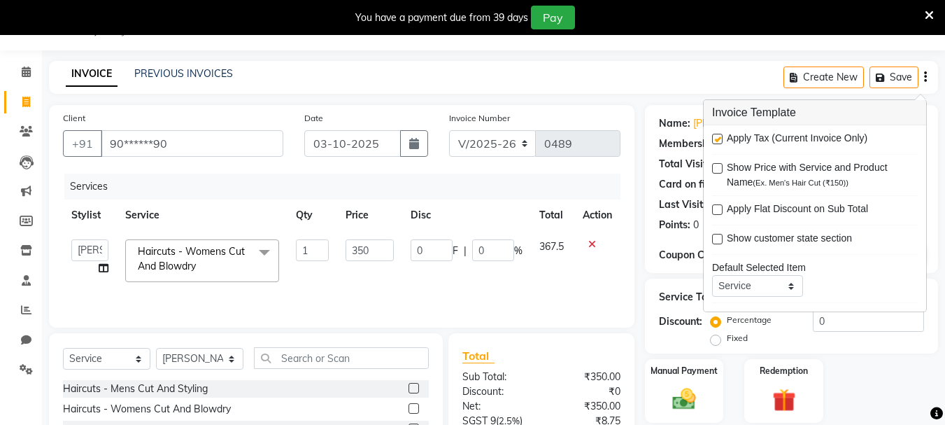
click at [722, 143] on label at bounding box center [717, 139] width 10 height 10
click at [721, 143] on input "checkbox" at bounding box center [716, 139] width 9 height 9
checkbox input "false"
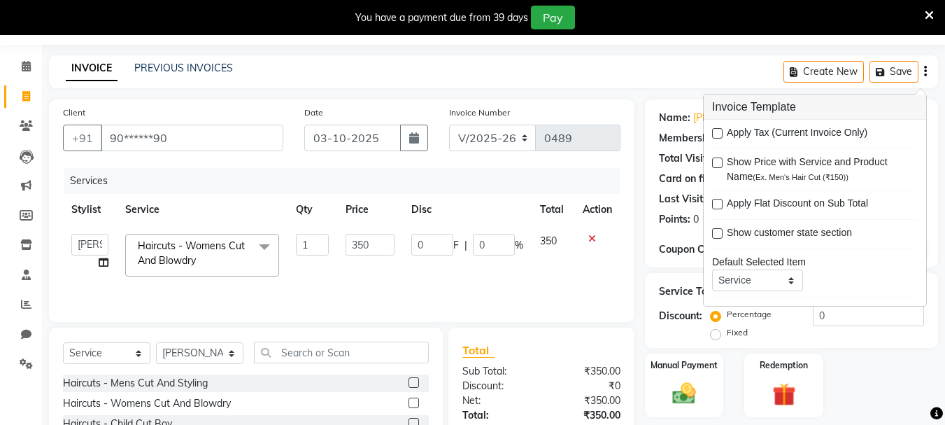
scroll to position [171, 0]
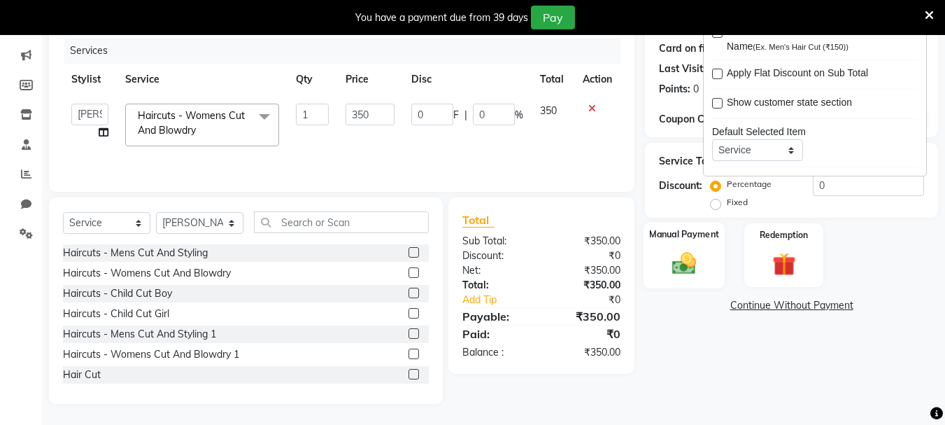
click at [692, 237] on label "Manual Payment" at bounding box center [684, 233] width 70 height 13
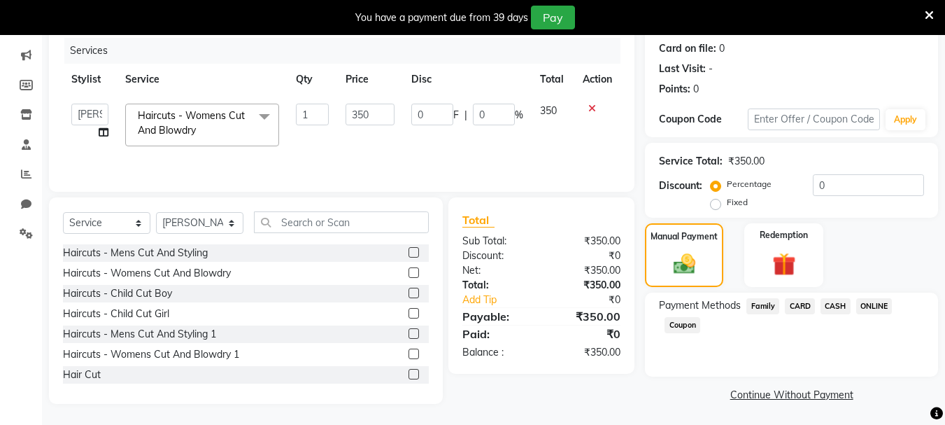
click at [868, 299] on span "ONLINE" at bounding box center [874, 306] width 36 height 16
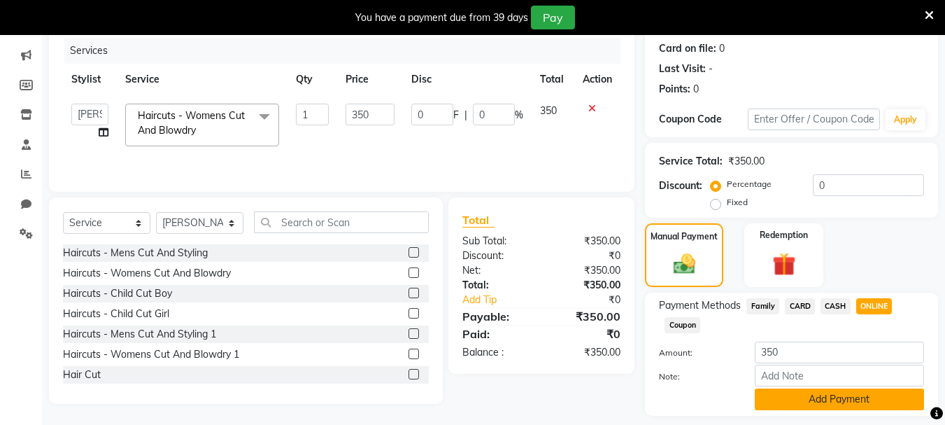
click at [807, 399] on button "Add Payment" at bounding box center [839, 399] width 169 height 22
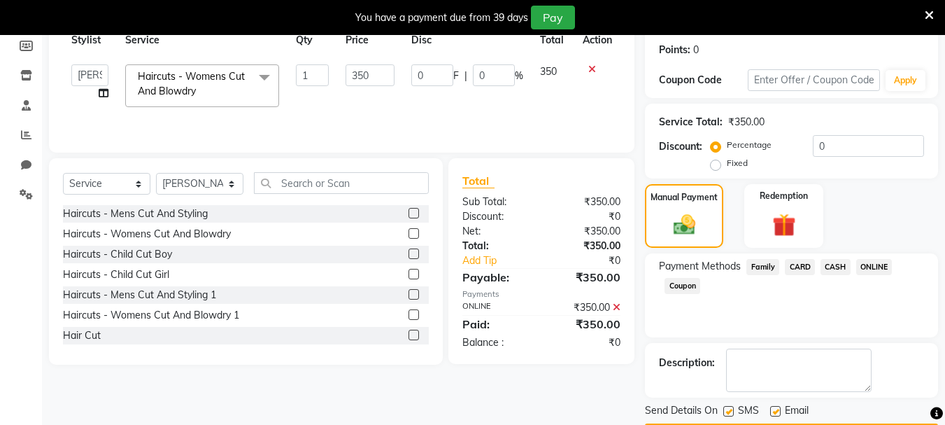
scroll to position [251, 0]
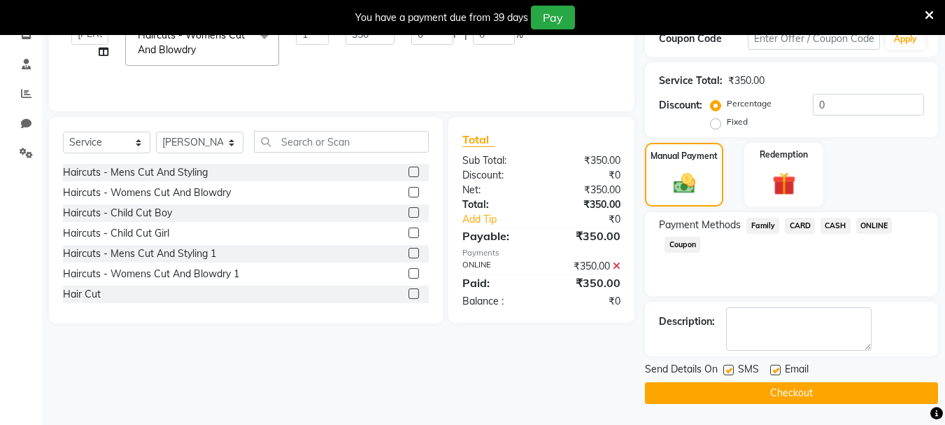
click at [806, 383] on button "Checkout" at bounding box center [791, 393] width 293 height 22
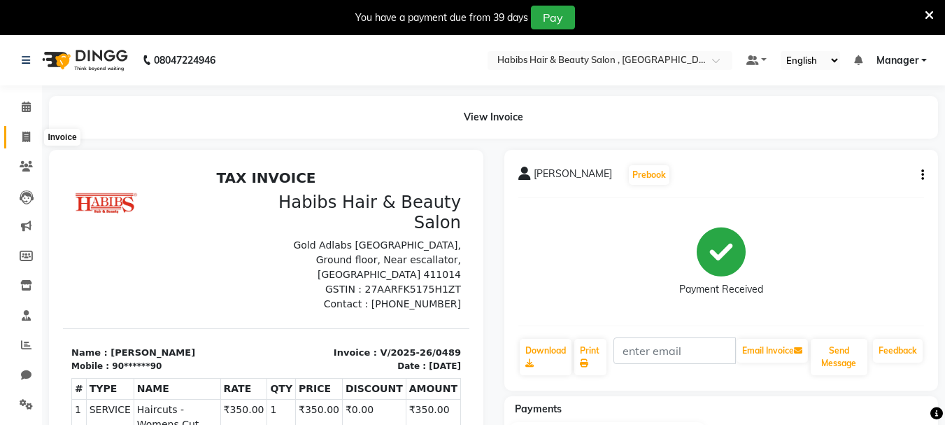
click at [32, 134] on span at bounding box center [26, 137] width 24 height 16
select select "4842"
select select "service"
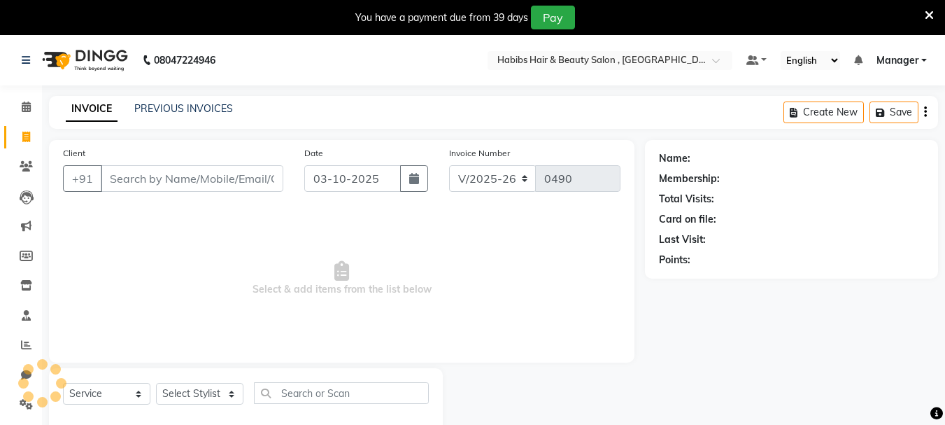
scroll to position [35, 0]
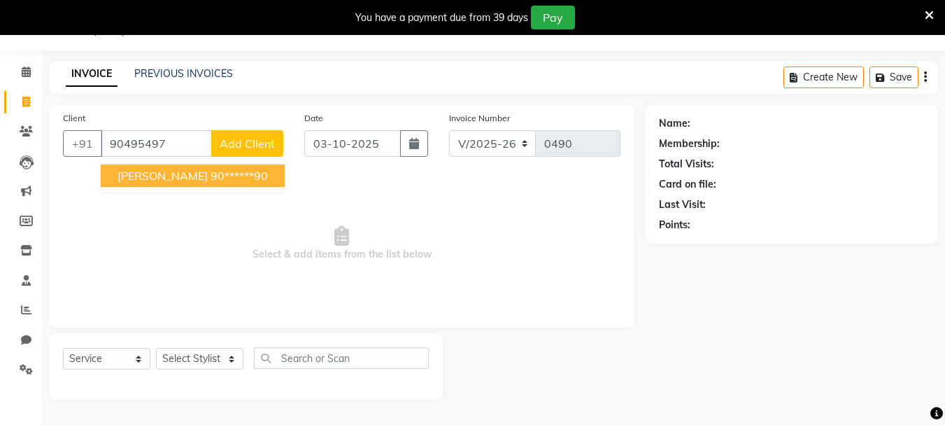
click at [211, 178] on ngb-highlight "90******90" at bounding box center [239, 176] width 57 height 14
type input "90******90"
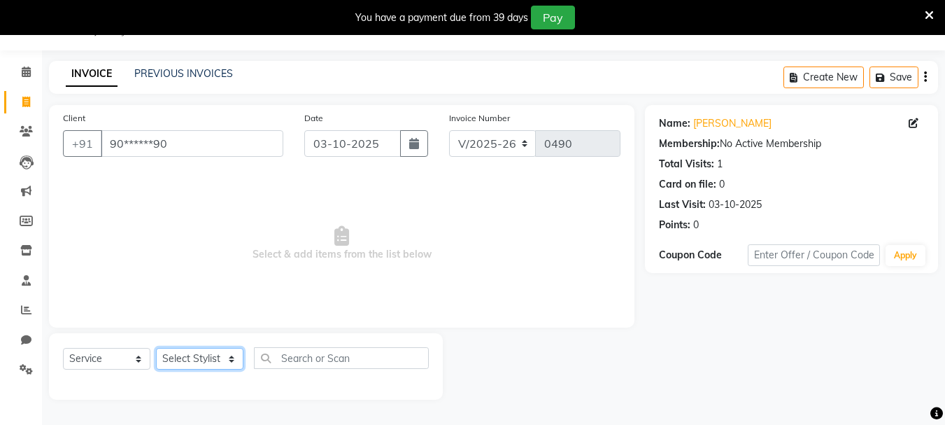
click at [233, 364] on select "Select Stylist asif Manager [PERSON_NAME] [PERSON_NAME] sajuddin [PERSON_NAME] …" at bounding box center [199, 359] width 87 height 22
select select "30050"
click at [156, 348] on select "Select Stylist asif Manager [PERSON_NAME] [PERSON_NAME] sajuddin [PERSON_NAME] …" at bounding box center [199, 359] width 87 height 22
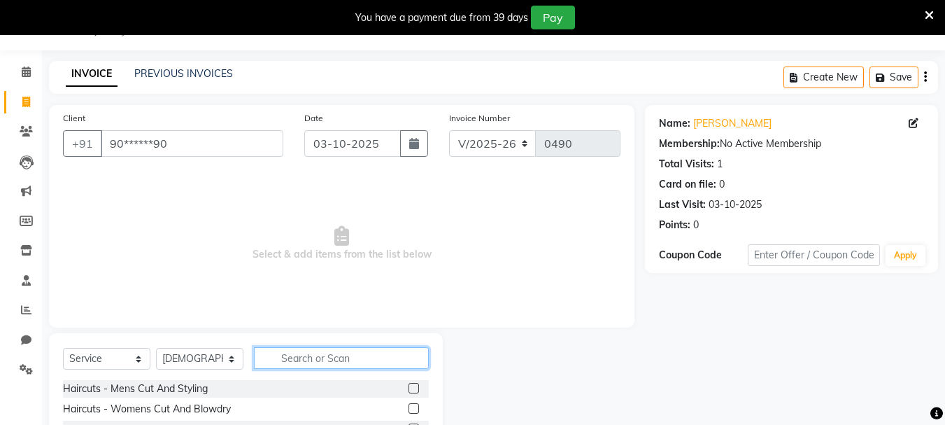
click at [281, 354] on input "text" at bounding box center [341, 358] width 175 height 22
type input "thr"
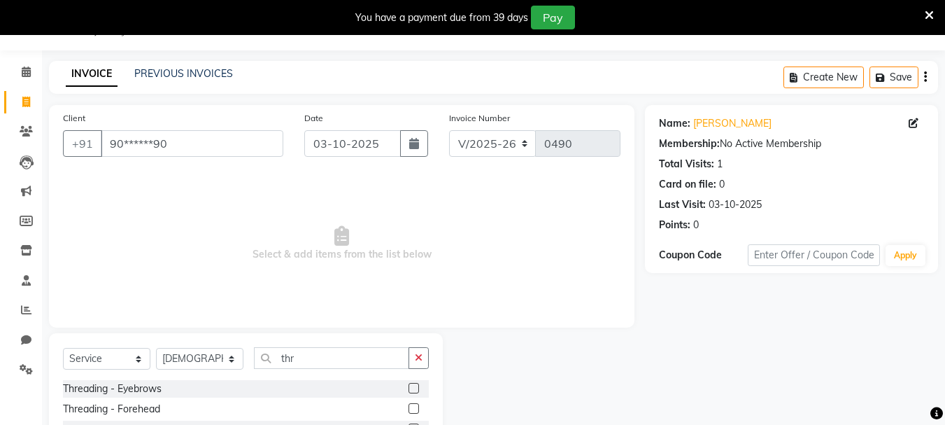
click at [409, 390] on label at bounding box center [414, 388] width 10 height 10
click at [409, 390] on input "checkbox" at bounding box center [413, 388] width 9 height 9
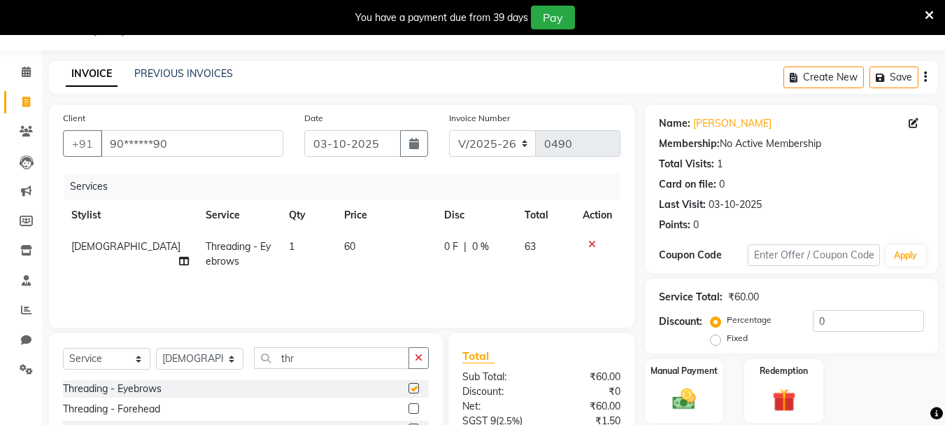
checkbox input "false"
click at [694, 386] on img at bounding box center [684, 399] width 39 height 28
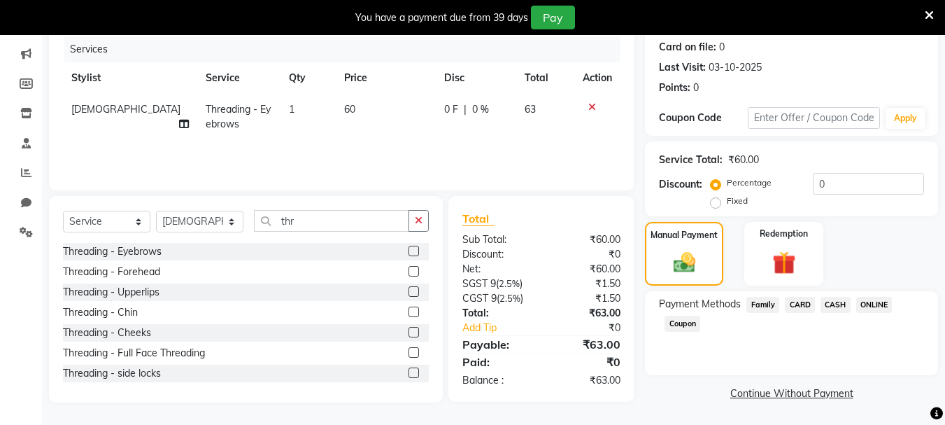
click at [875, 298] on span "ONLINE" at bounding box center [874, 305] width 36 height 16
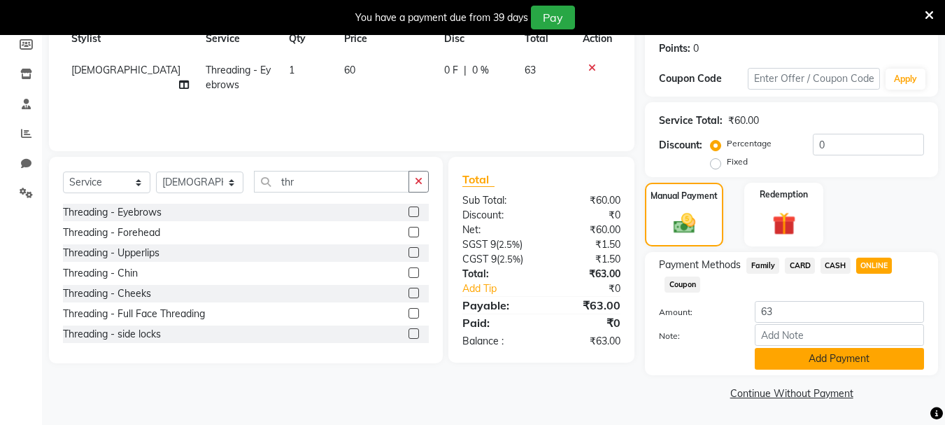
click at [852, 354] on button "Add Payment" at bounding box center [839, 359] width 169 height 22
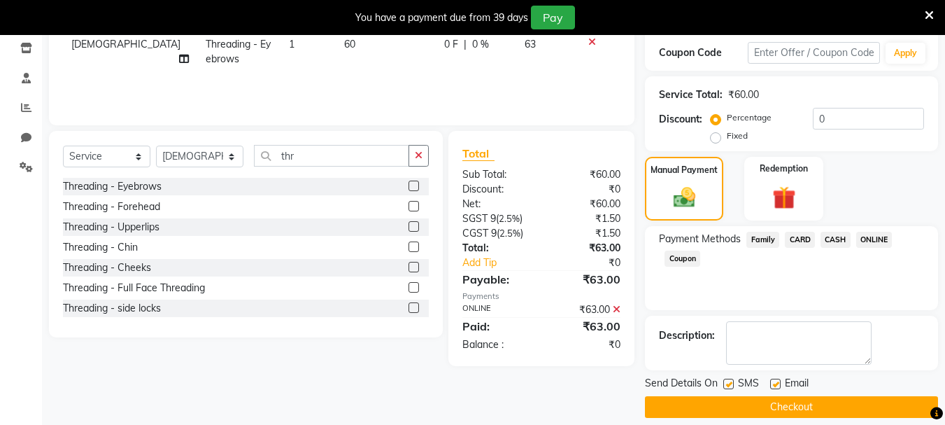
scroll to position [251, 0]
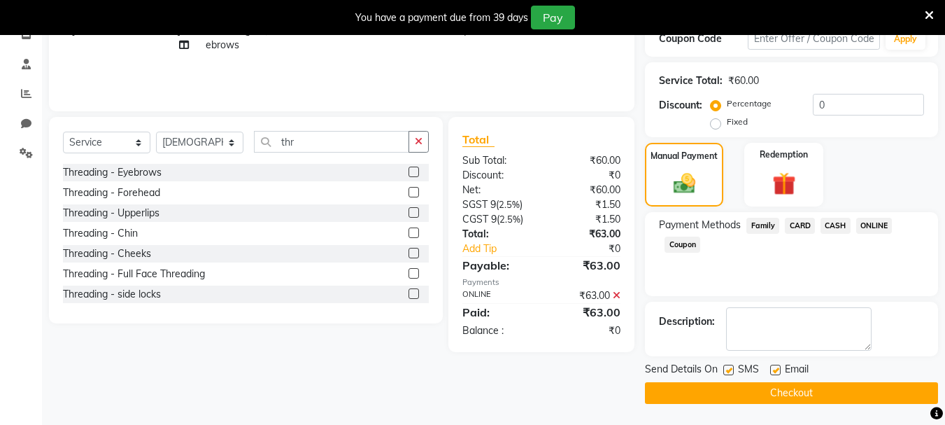
click at [849, 386] on button "Checkout" at bounding box center [791, 393] width 293 height 22
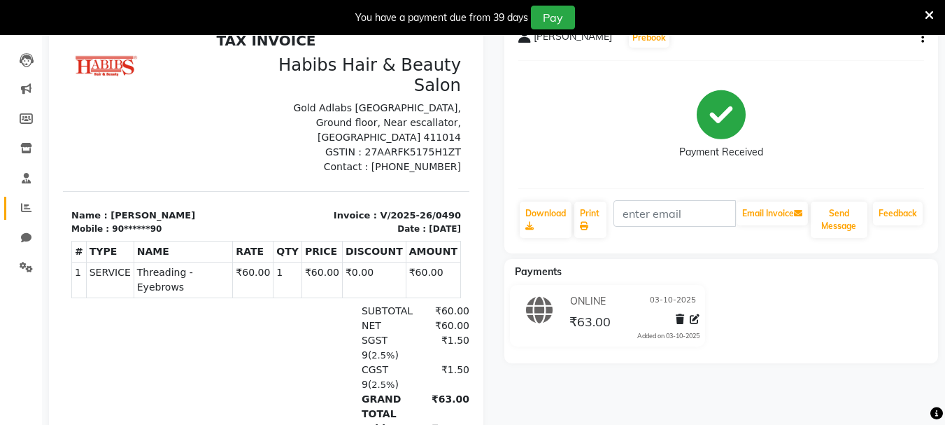
scroll to position [15, 0]
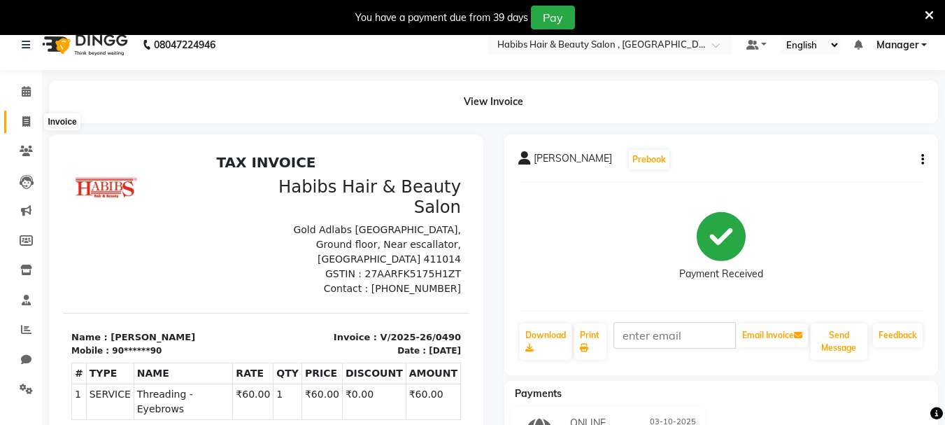
click at [14, 115] on span at bounding box center [26, 122] width 24 height 16
select select "4842"
select select "service"
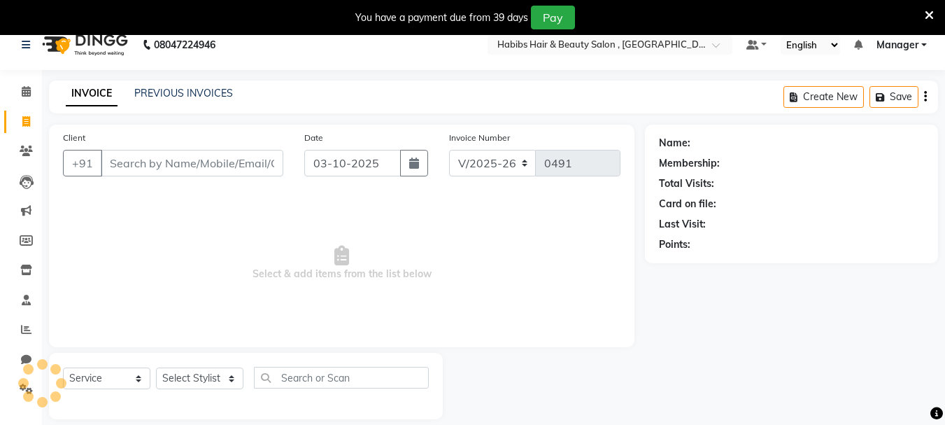
scroll to position [35, 0]
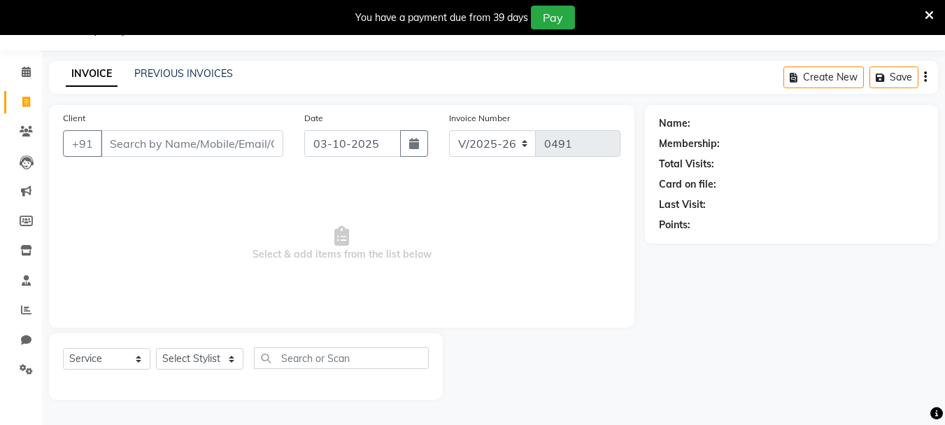
click at [258, 255] on span "Select & add items from the list below" at bounding box center [342, 244] width 558 height 140
